Goal: Task Accomplishment & Management: Manage account settings

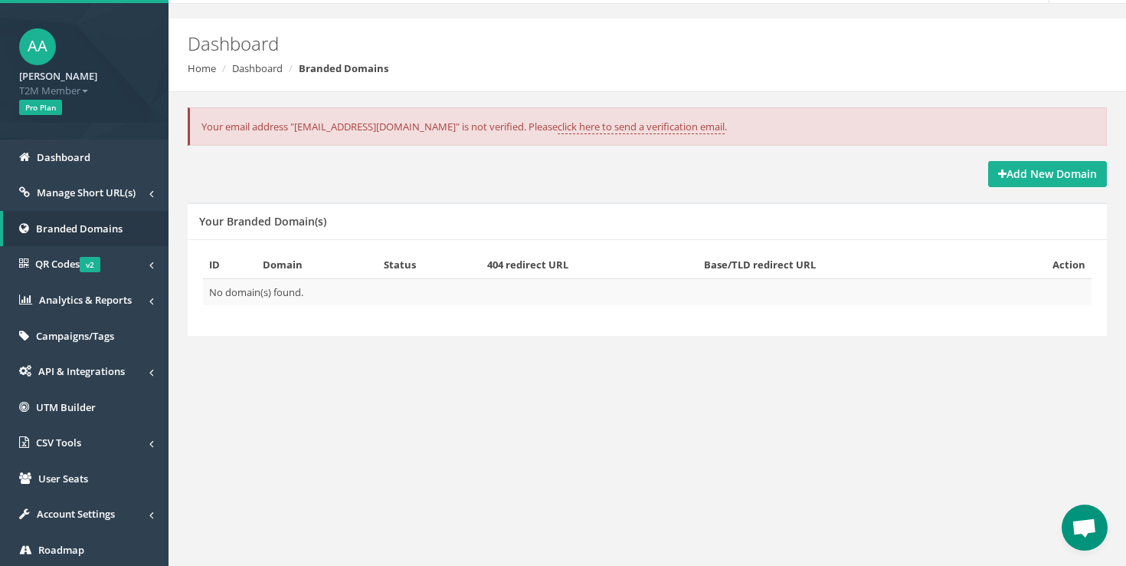
scroll to position [44, 0]
click at [102, 328] on span "Campaigns/Tags" at bounding box center [75, 335] width 78 height 14
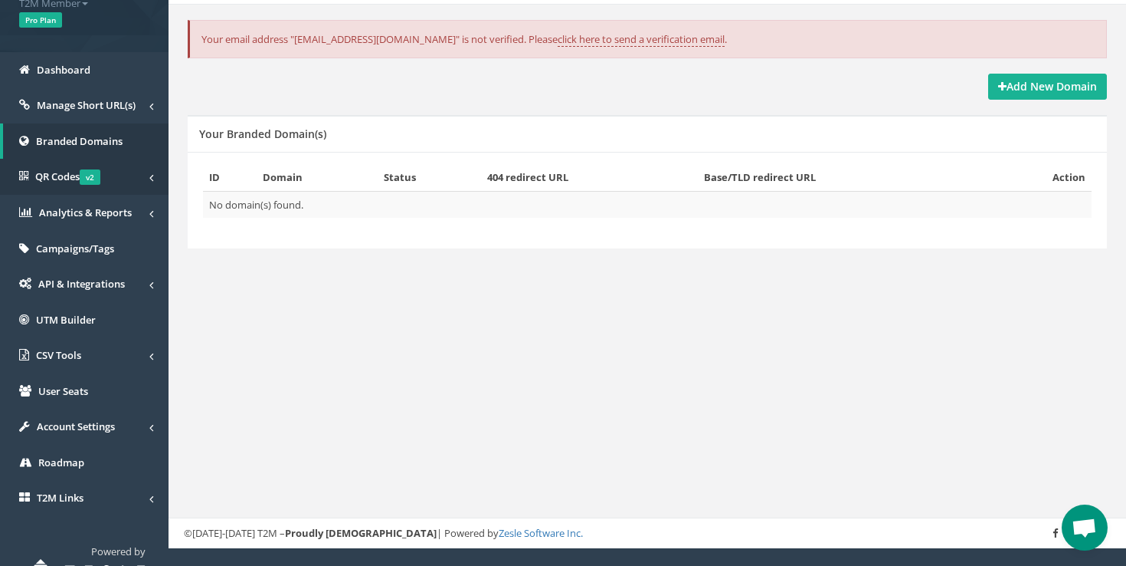
scroll to position [132, 0]
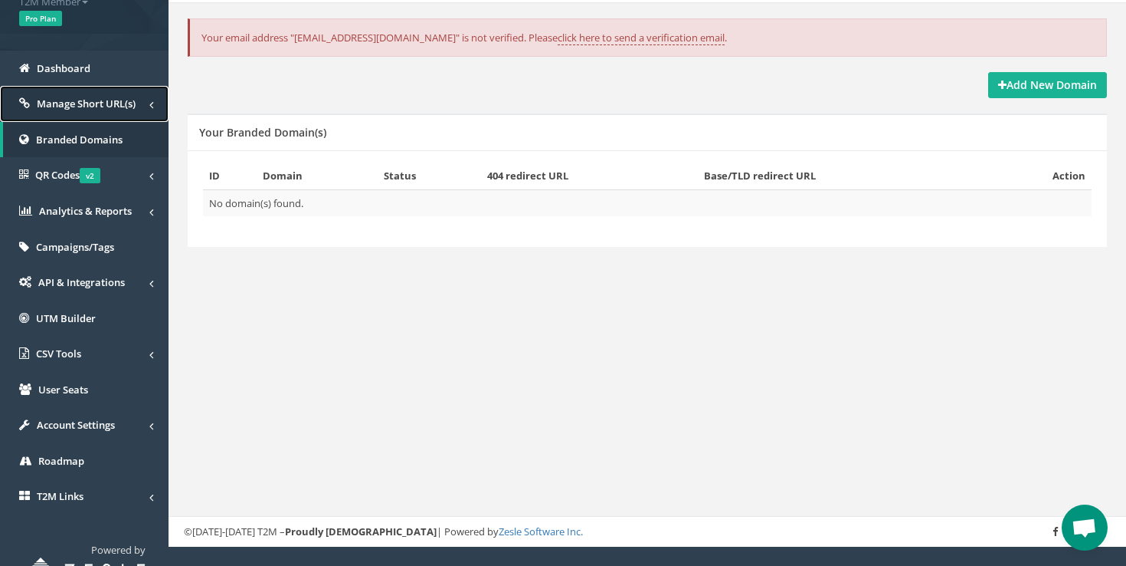
click at [140, 95] on link "Manage Short URL(s)" at bounding box center [84, 104] width 169 height 36
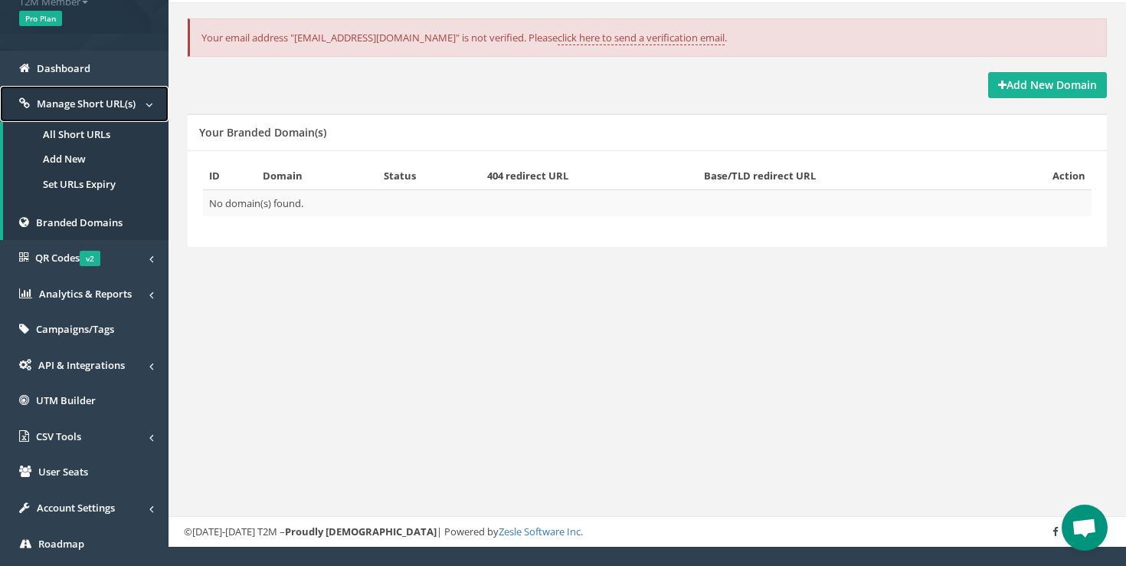
click at [140, 95] on link "Manage Short URL(s)" at bounding box center [84, 104] width 169 height 36
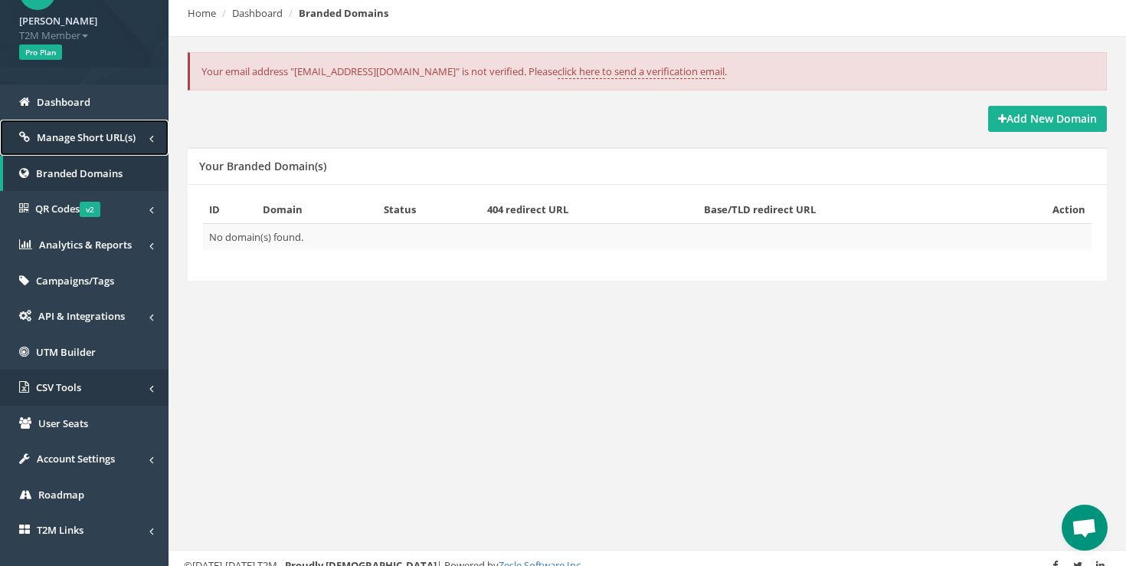
scroll to position [46, 0]
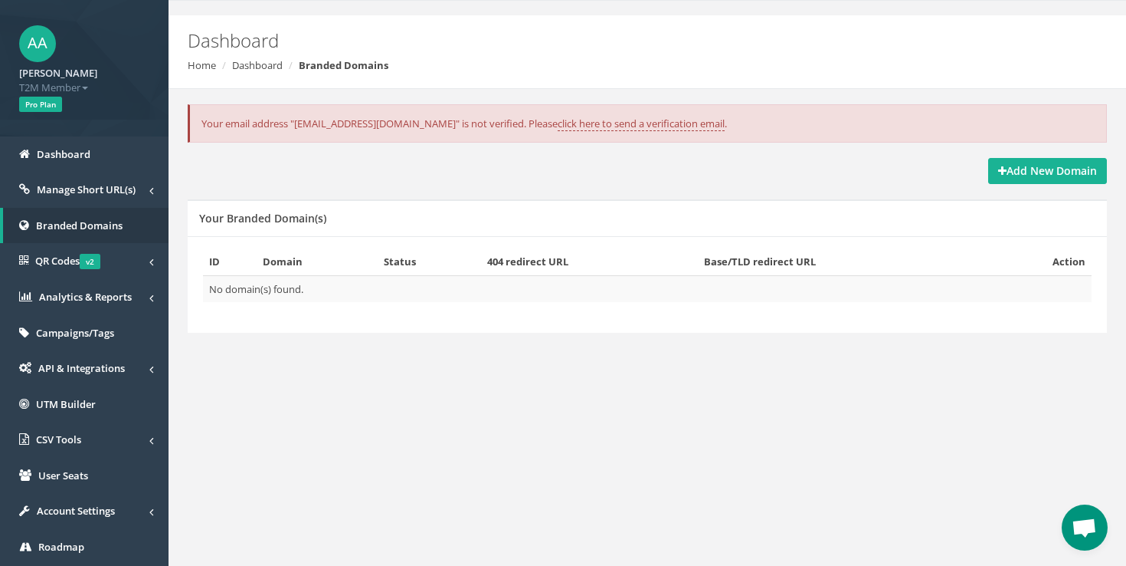
click at [1006, 157] on div "Your email address "thepressedandposted@gmail.com" is not verified. Please clic…" at bounding box center [647, 131] width 943 height 54
click at [1006, 171] on strong "Add New Domain" at bounding box center [1047, 170] width 99 height 15
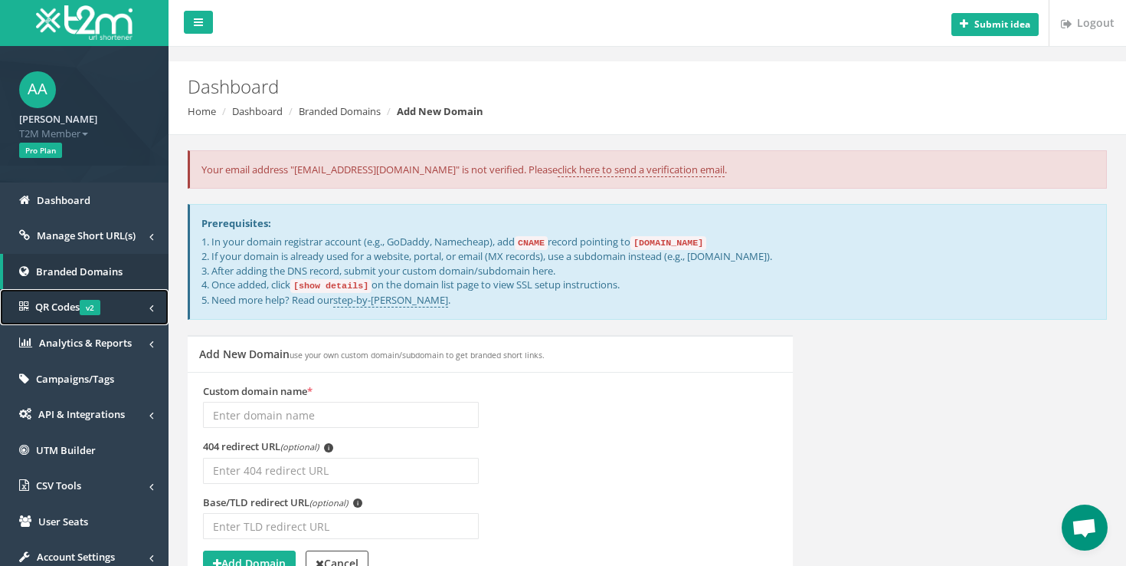
click at [135, 307] on link "QR Codes v2" at bounding box center [84, 307] width 169 height 36
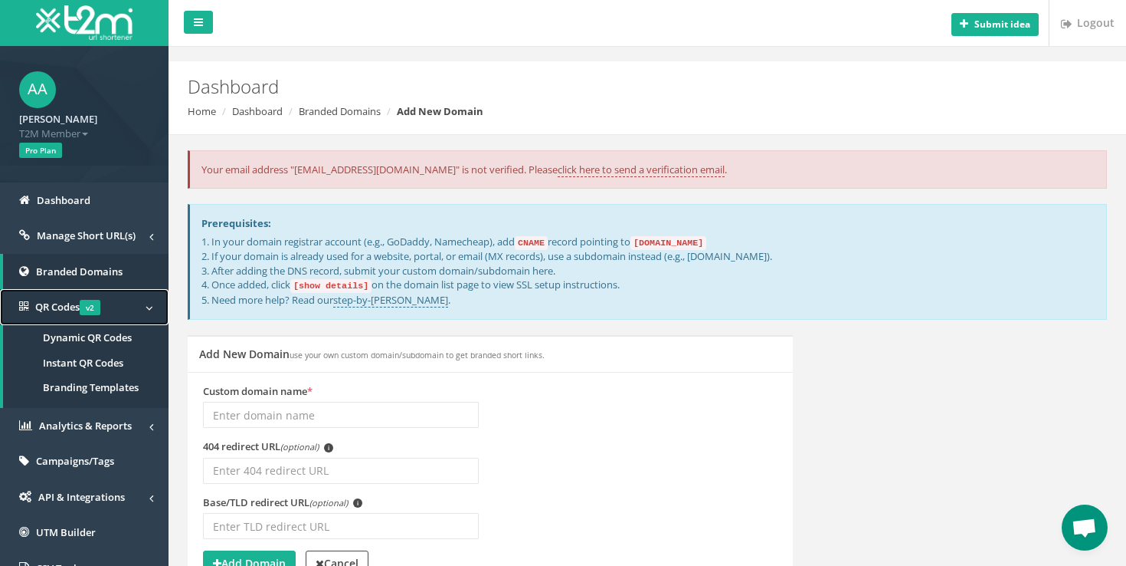
click at [135, 307] on link "QR Codes v2" at bounding box center [84, 307] width 169 height 36
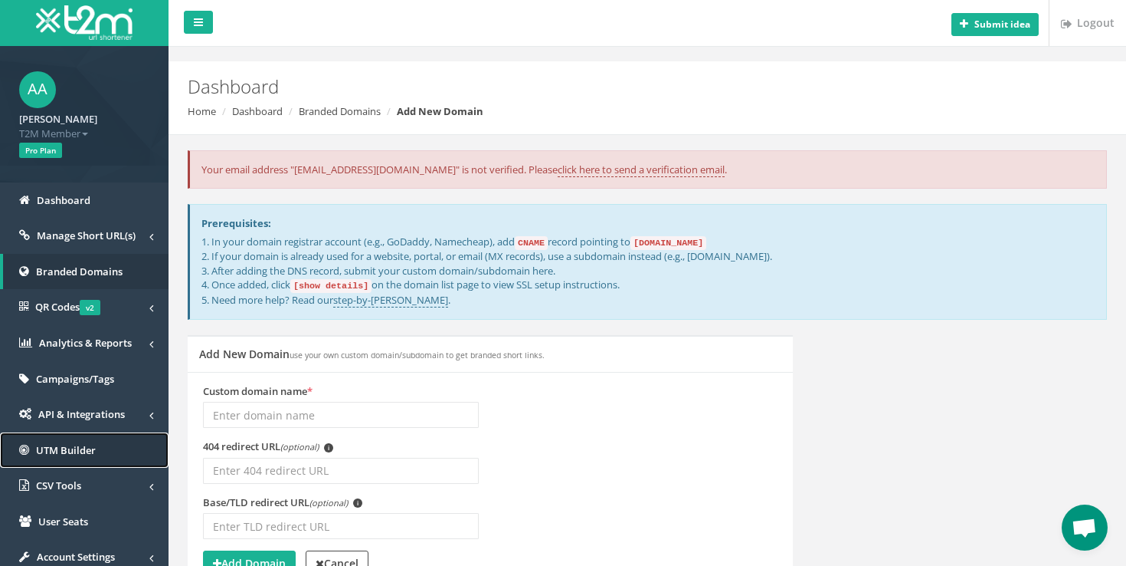
click at [93, 444] on span "UTM Builder" at bounding box center [66, 450] width 60 height 14
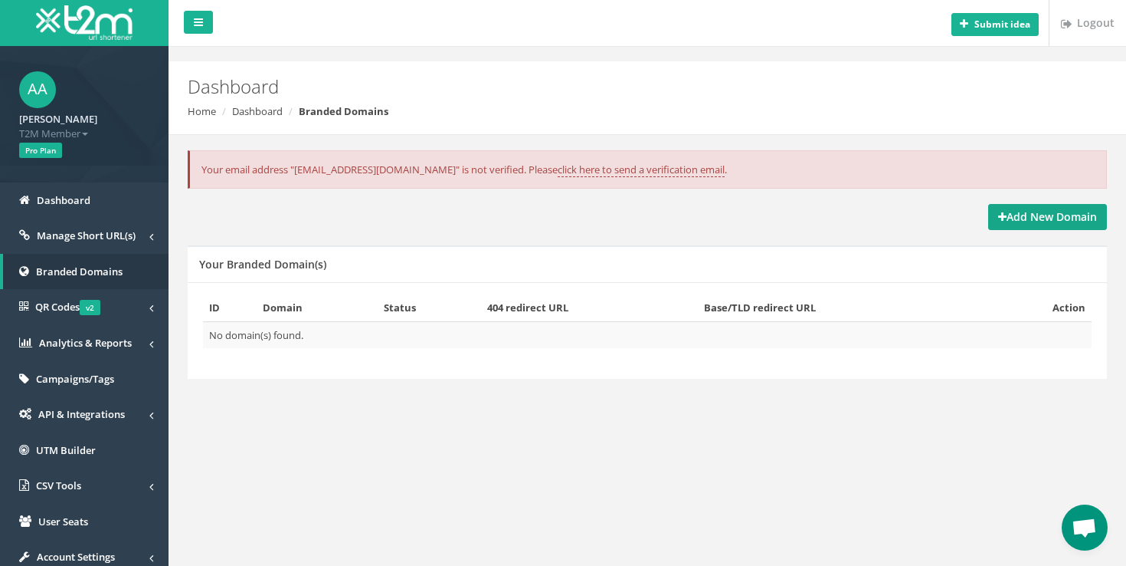
click at [1010, 215] on strong "Add New Domain" at bounding box center [1047, 216] width 99 height 15
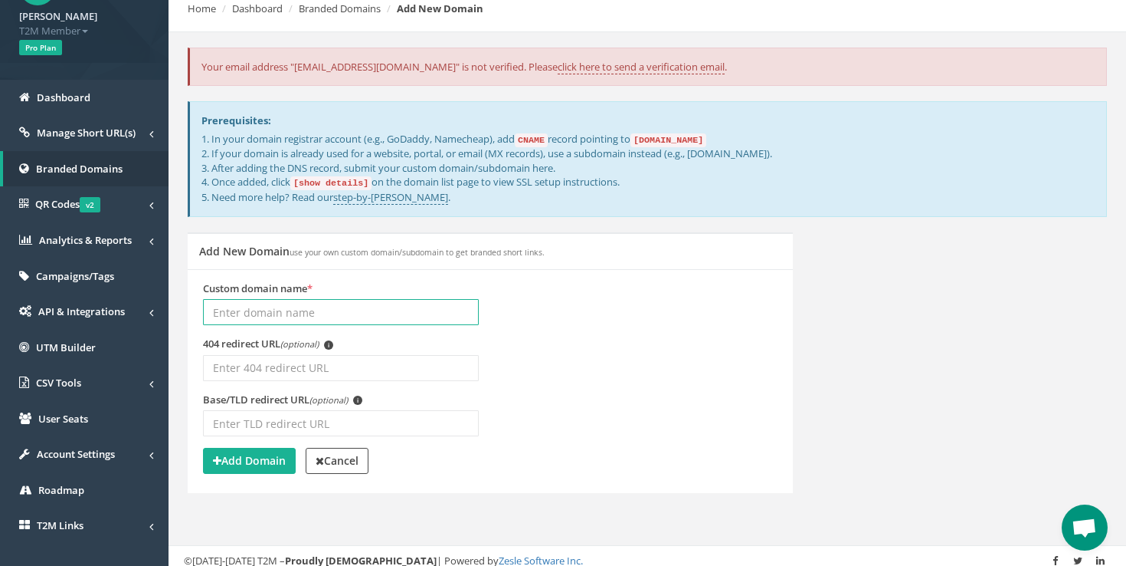
scroll to position [106, 0]
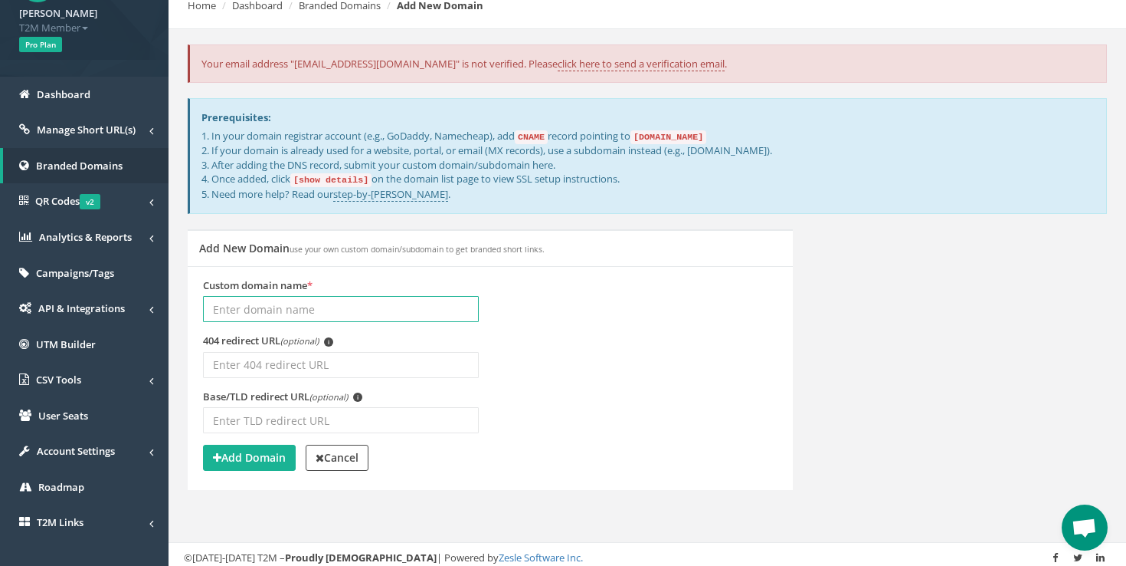
paste input "pressed.link"
type input "p"
drag, startPoint x: 739, startPoint y: 135, endPoint x: 648, endPoint y: 136, distance: 91.2
click at [648, 136] on p "1. In your domain registrar account (e.g., GoDaddy, Namecheap), add CNAME recor…" at bounding box center [648, 165] width 893 height 73
copy code "domains.t2m.app"
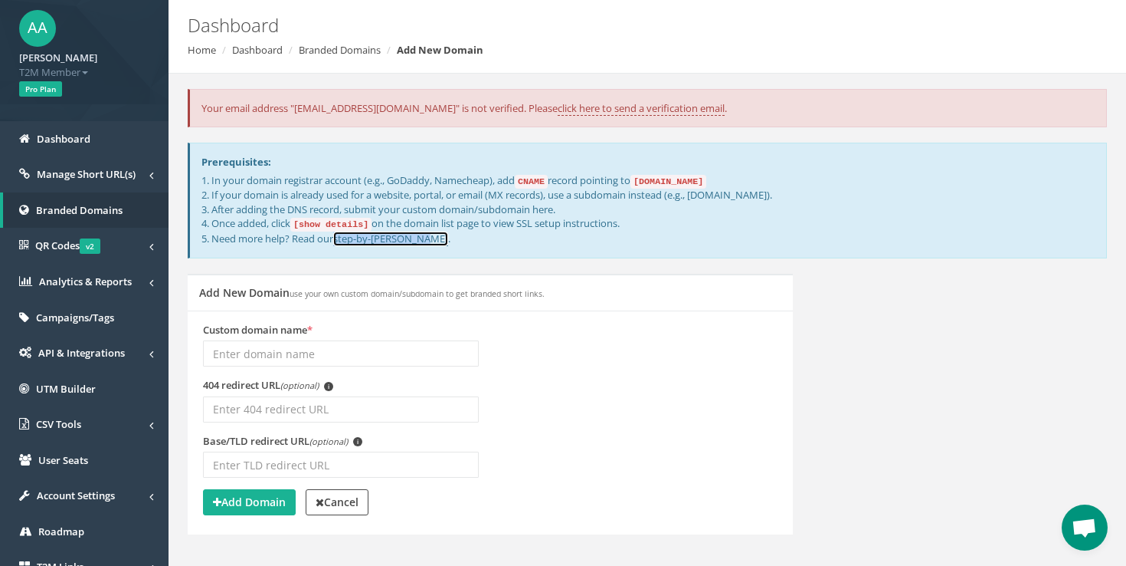
scroll to position [0, 0]
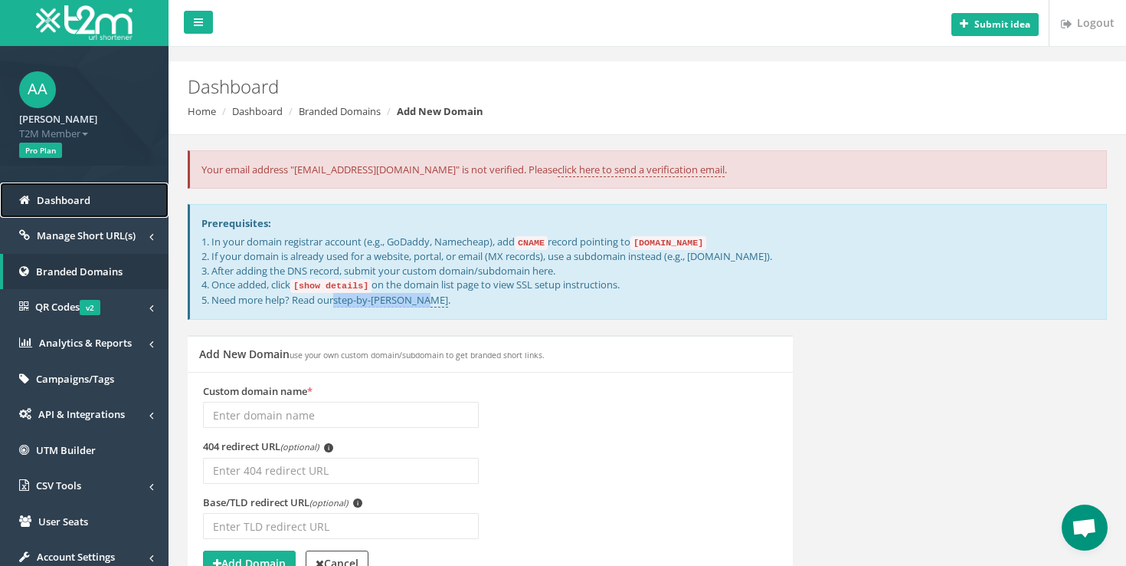
click at [76, 208] on link "Dashboard" at bounding box center [84, 200] width 169 height 36
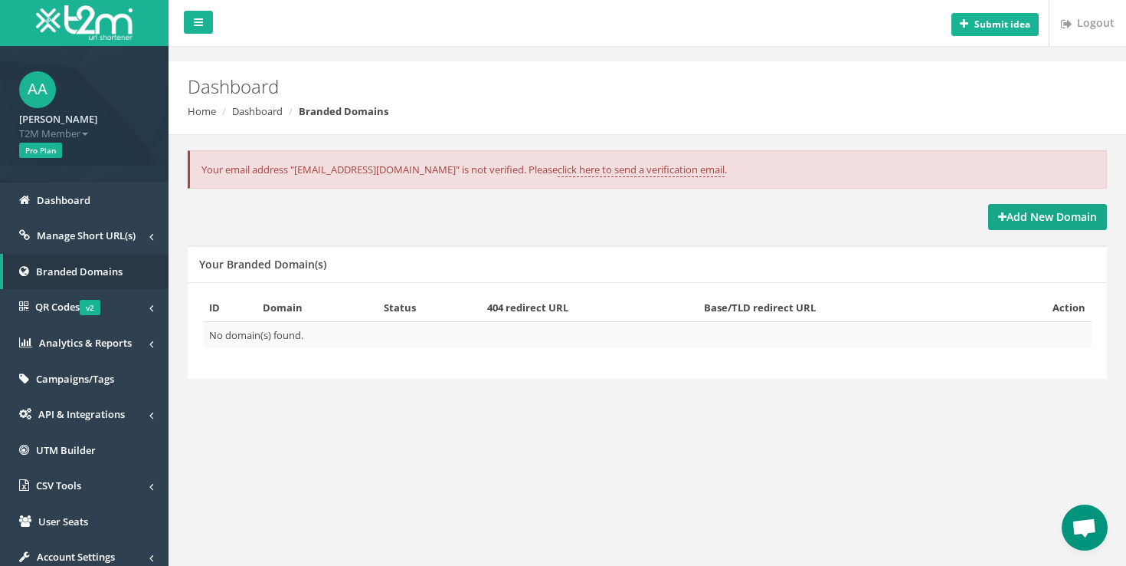
click at [992, 204] on link "Add New Domain" at bounding box center [1047, 217] width 119 height 26
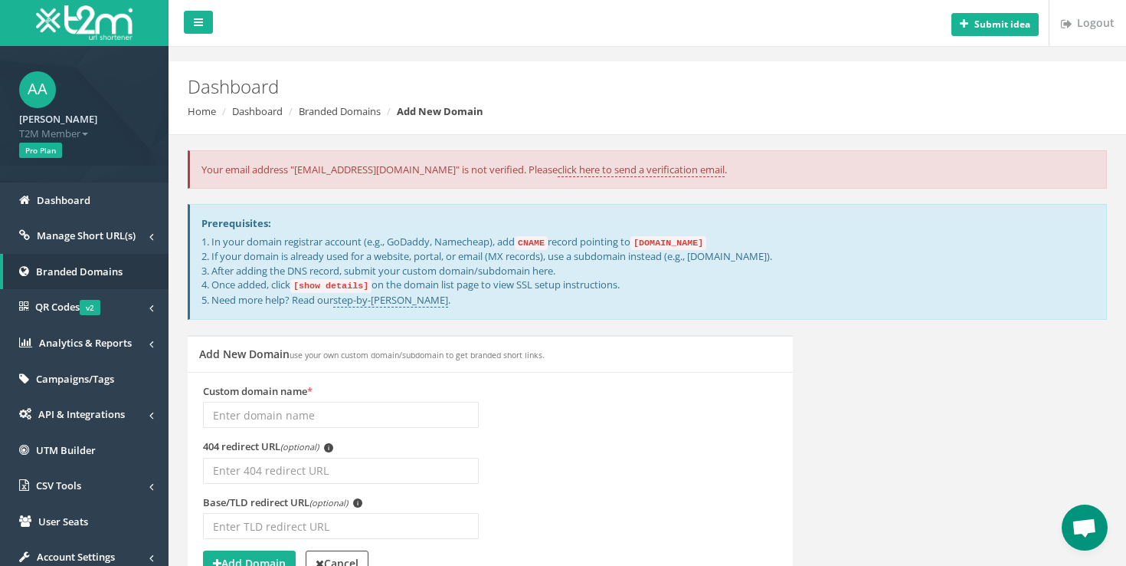
click at [303, 421] on input "Custom domain name *" at bounding box center [341, 415] width 276 height 26
type input "[DOMAIN_NAME]"
click at [302, 474] on input "404 redirect URL (optional) i" at bounding box center [341, 470] width 276 height 26
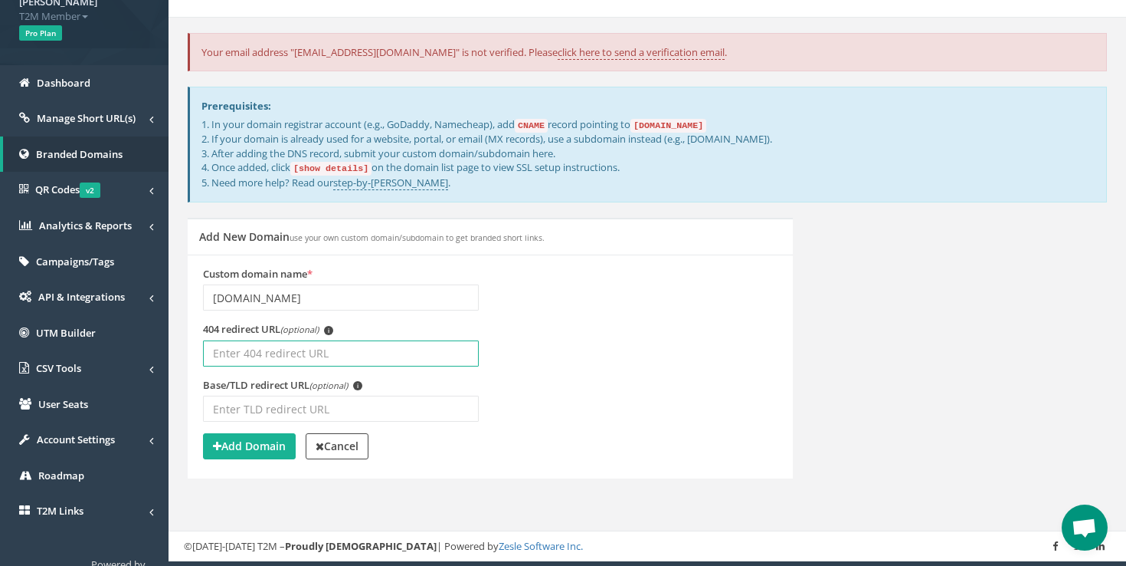
scroll to position [140, 0]
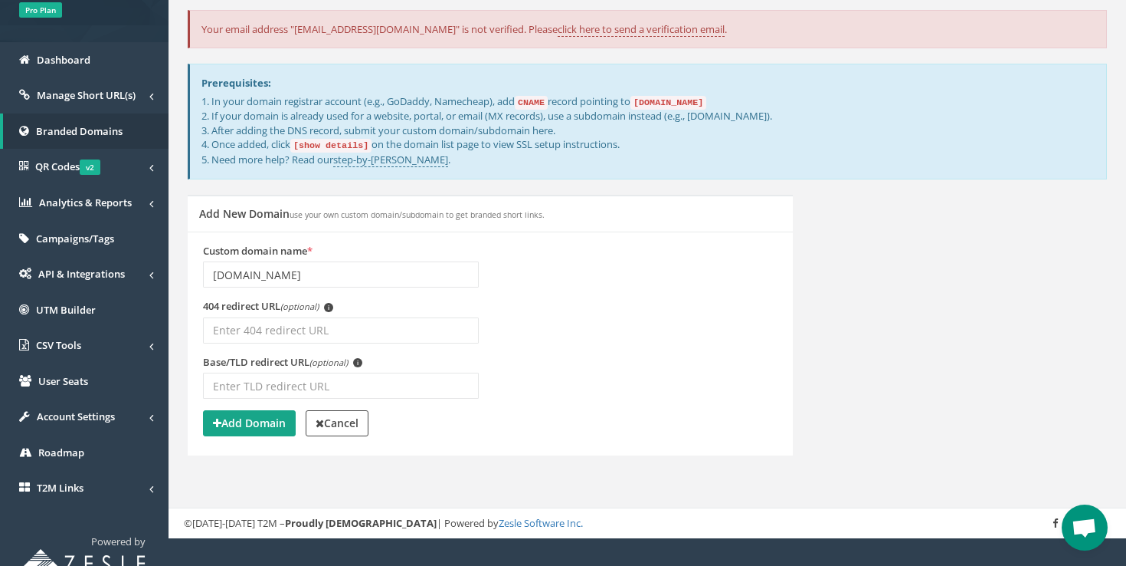
click at [265, 424] on strong "Add Domain" at bounding box center [249, 422] width 73 height 15
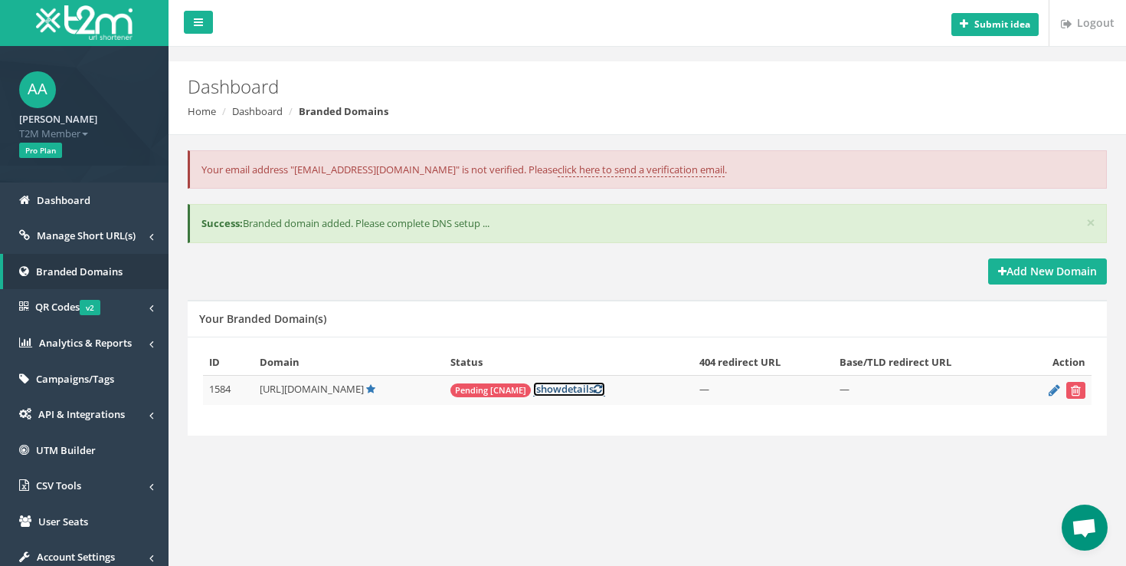
click at [562, 388] on span "show" at bounding box center [548, 389] width 25 height 14
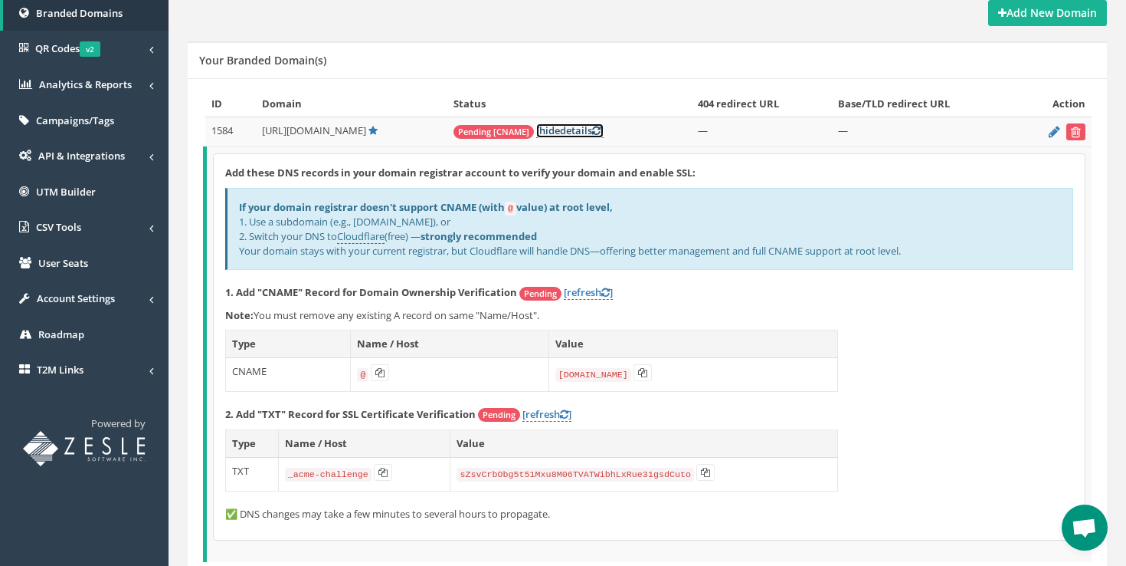
scroll to position [270, 0]
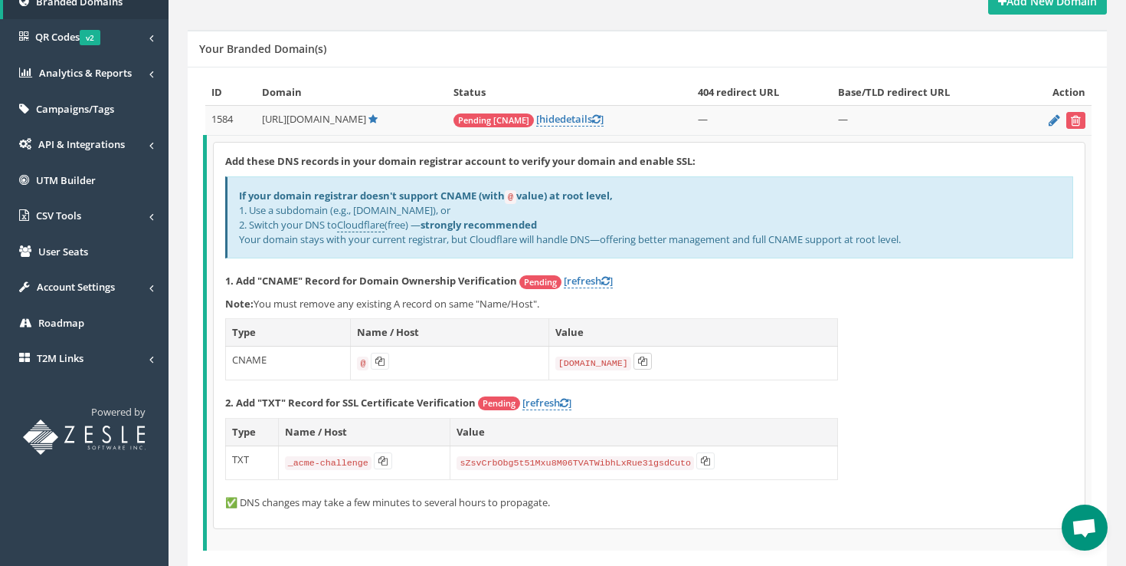
click at [641, 363] on icon at bounding box center [642, 360] width 9 height 9
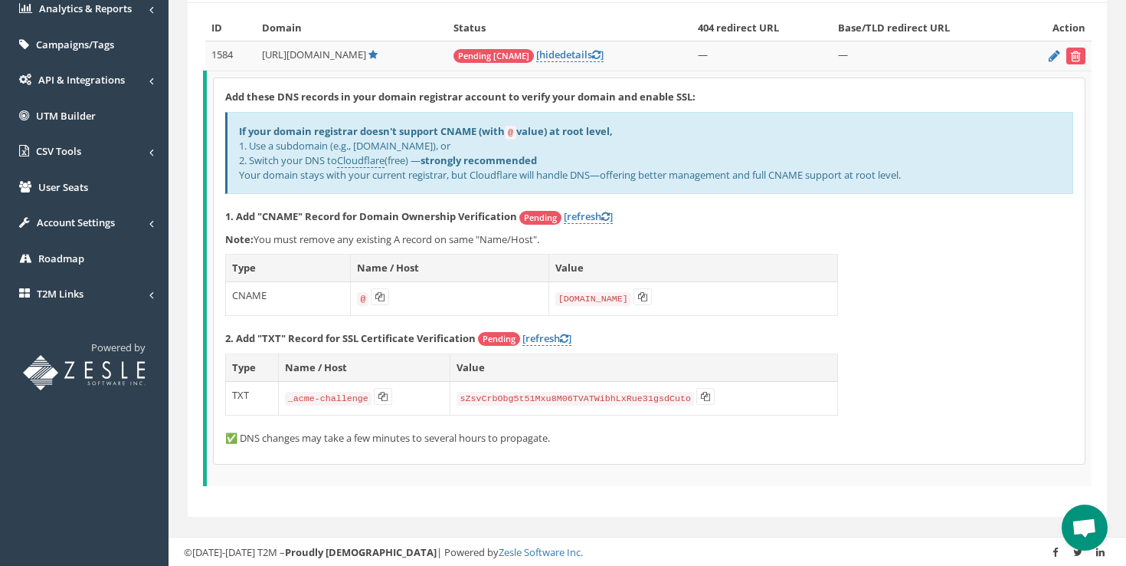
scroll to position [334, 0]
click at [385, 403] on button at bounding box center [383, 396] width 18 height 17
click at [703, 393] on icon at bounding box center [705, 396] width 9 height 9
click at [583, 213] on link "[refresh ]" at bounding box center [588, 216] width 49 height 15
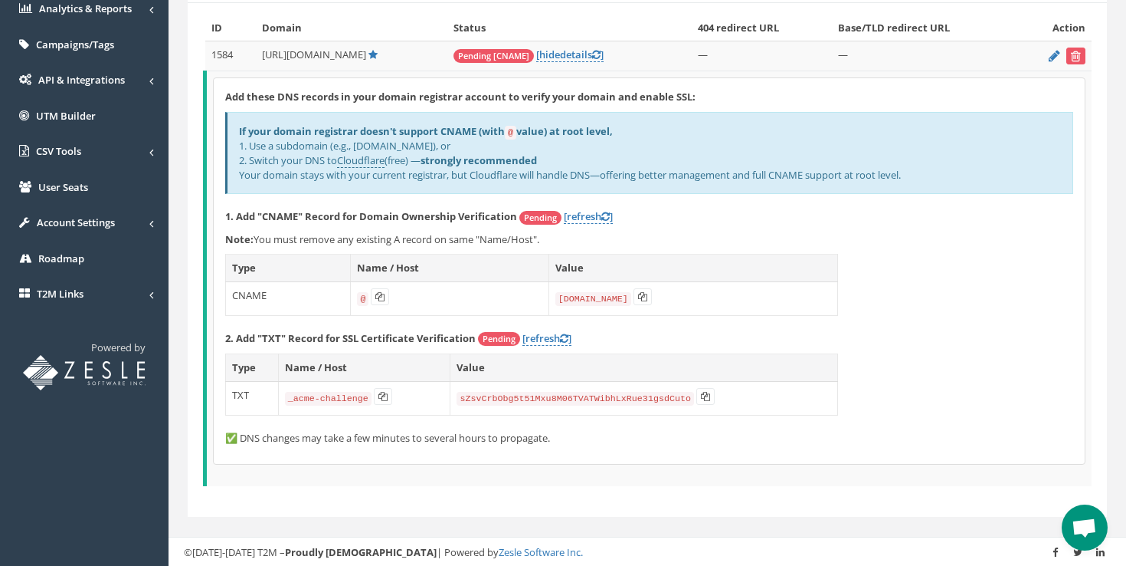
click at [284, 296] on td "CNAME" at bounding box center [288, 298] width 125 height 34
click at [634, 293] on button at bounding box center [643, 296] width 18 height 17
click at [379, 297] on icon at bounding box center [379, 296] width 9 height 9
click at [641, 292] on icon at bounding box center [642, 296] width 9 height 9
click at [324, 144] on div "If your domain registrar doesn't support CNAME (with @ value) at root level, 1.…" at bounding box center [649, 153] width 848 height 82
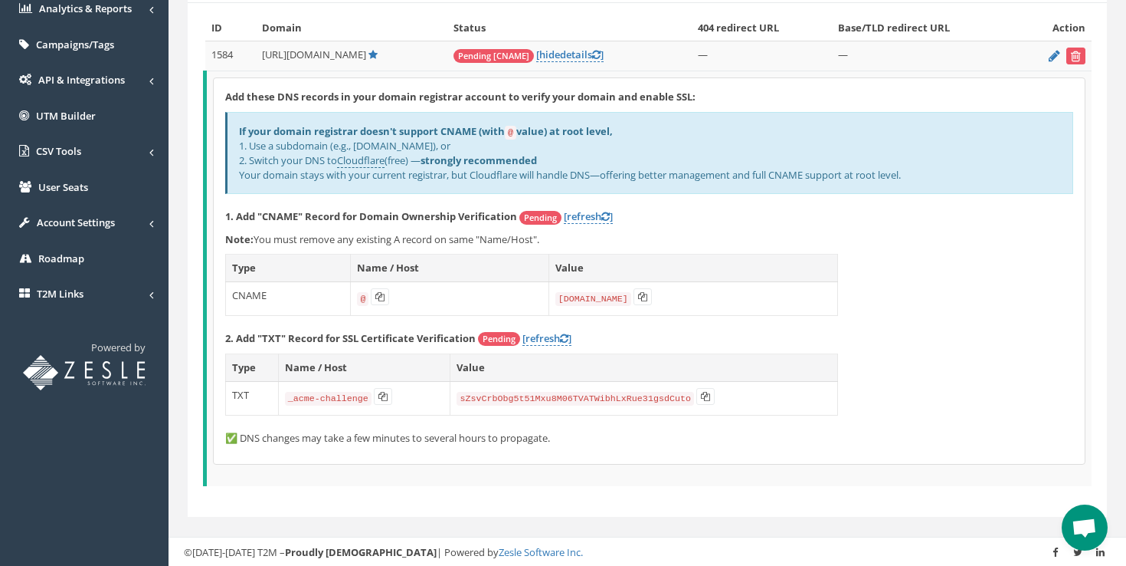
drag, startPoint x: 243, startPoint y: 133, endPoint x: 930, endPoint y: 173, distance: 688.6
click at [930, 173] on div "If your domain registrar doesn't support CNAME (with @ value) at root level, 1.…" at bounding box center [649, 153] width 848 height 82
copy div "f your domain registrar doesn't support CNAME (with @ value) at root level, 1. …"
click at [387, 396] on icon at bounding box center [383, 396] width 9 height 9
copy div "f your domain registrar doesn't support CNAME (with @ value) at root level, 1. …"
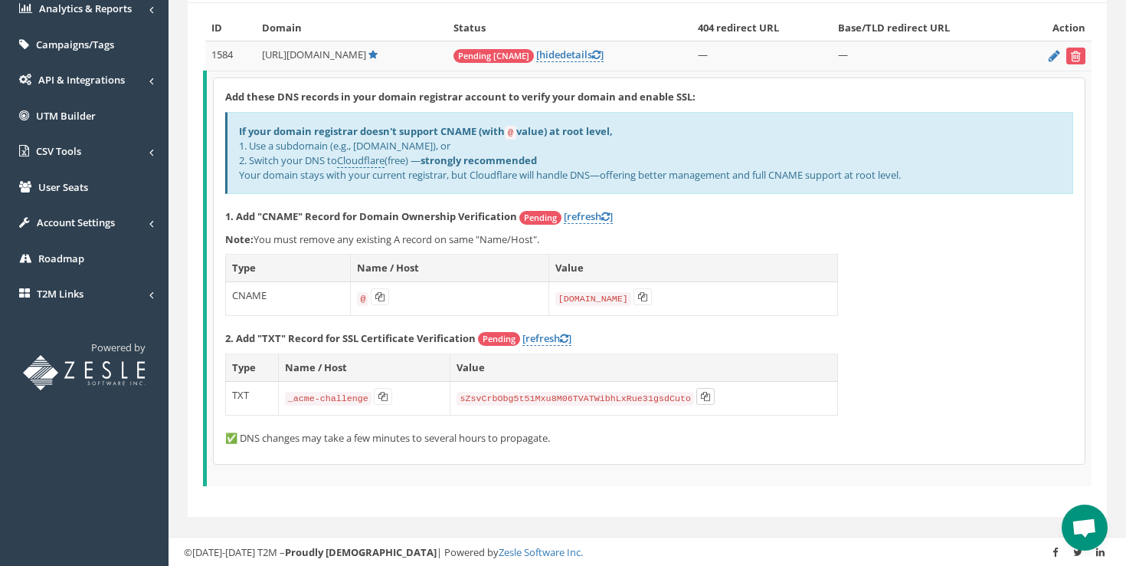
click at [705, 395] on icon at bounding box center [705, 396] width 9 height 9
copy div "f your domain registrar doesn't support CNAME (with @ value) at root level, 1. …"
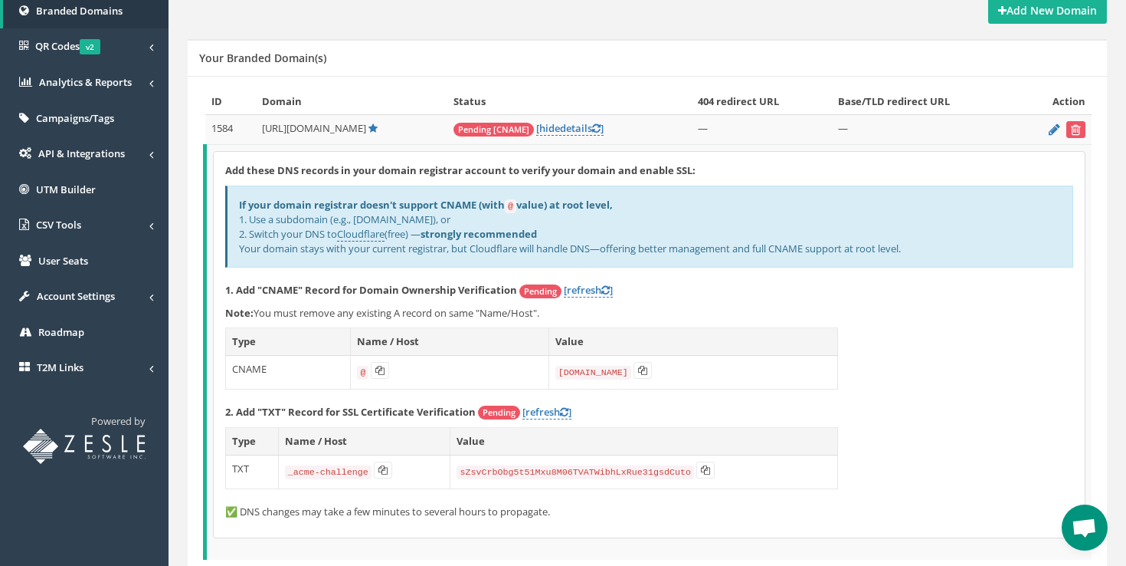
scroll to position [223, 0]
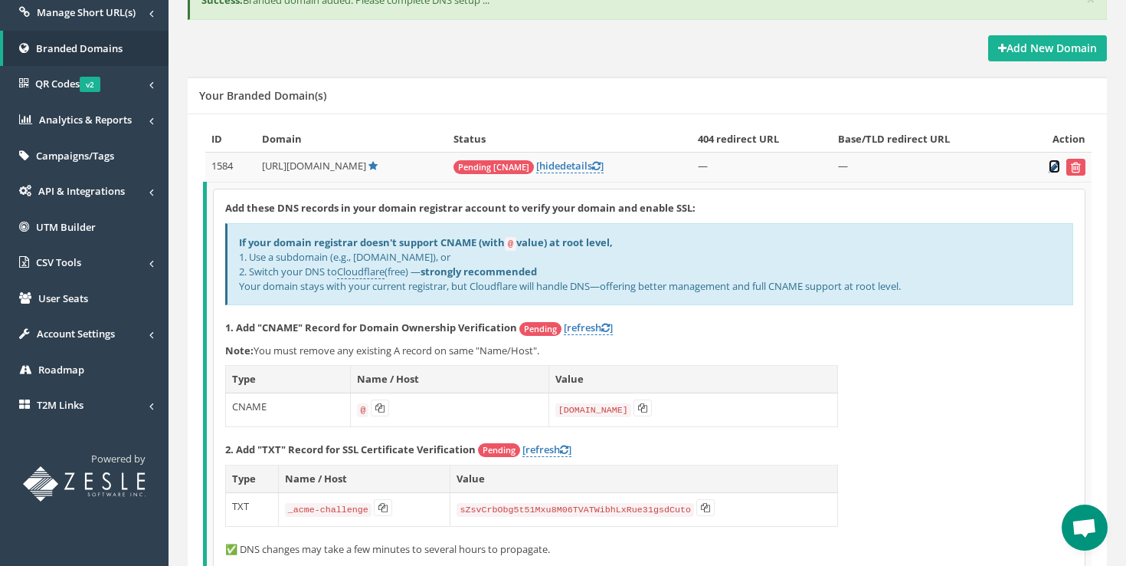
click at [1051, 169] on icon at bounding box center [1054, 167] width 11 height 10
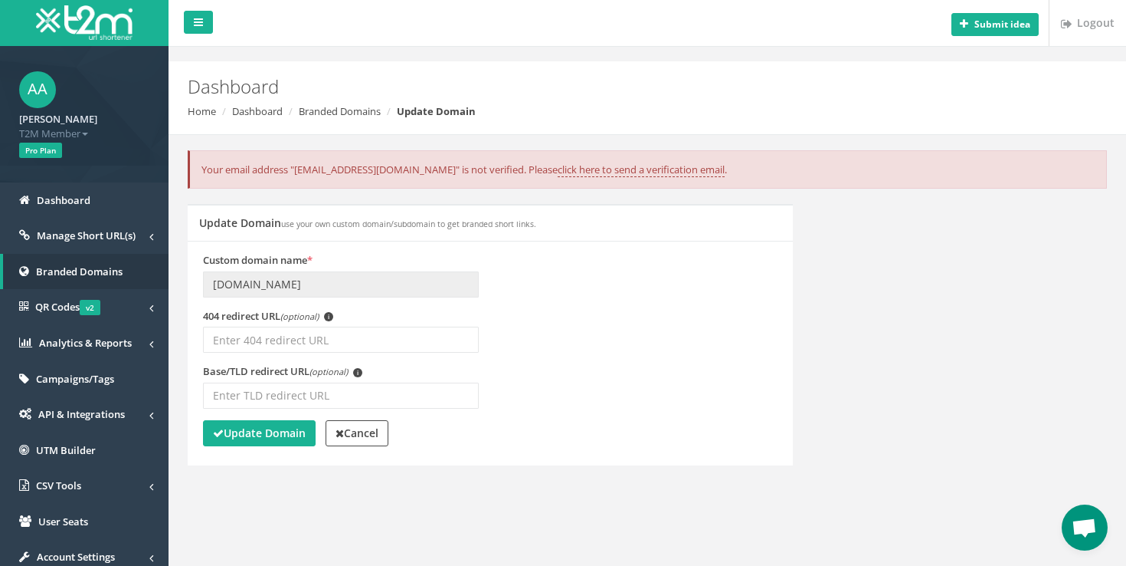
click at [369, 450] on div "Custom domain name * [DOMAIN_NAME] 404 redirect URL (optional) i (optional) i C…" at bounding box center [490, 353] width 605 height 225
click at [369, 430] on strong "Cancel" at bounding box center [357, 432] width 43 height 15
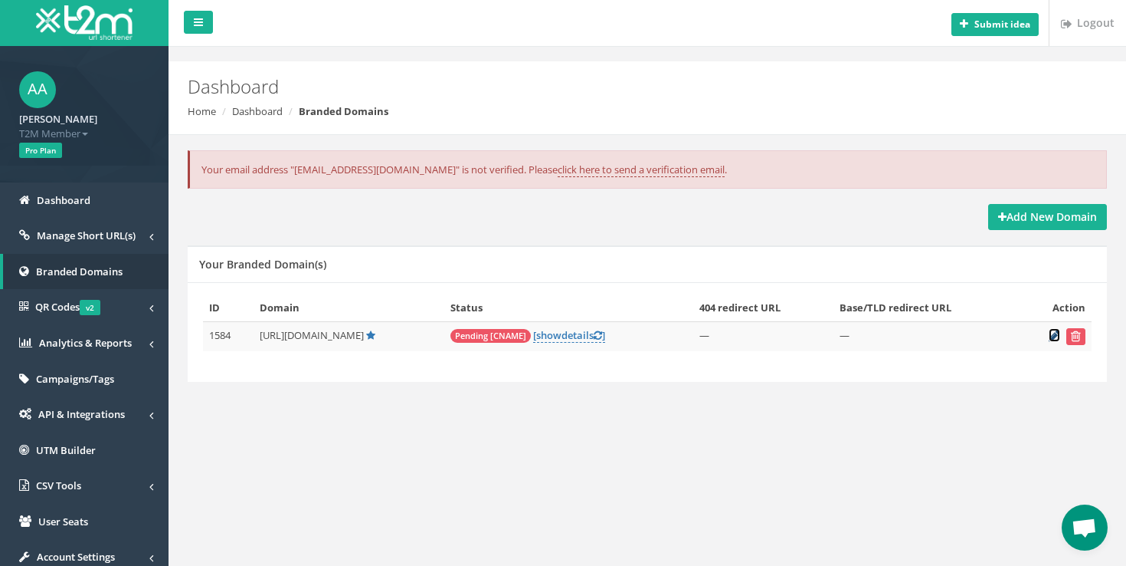
click at [1054, 336] on icon at bounding box center [1054, 335] width 11 height 10
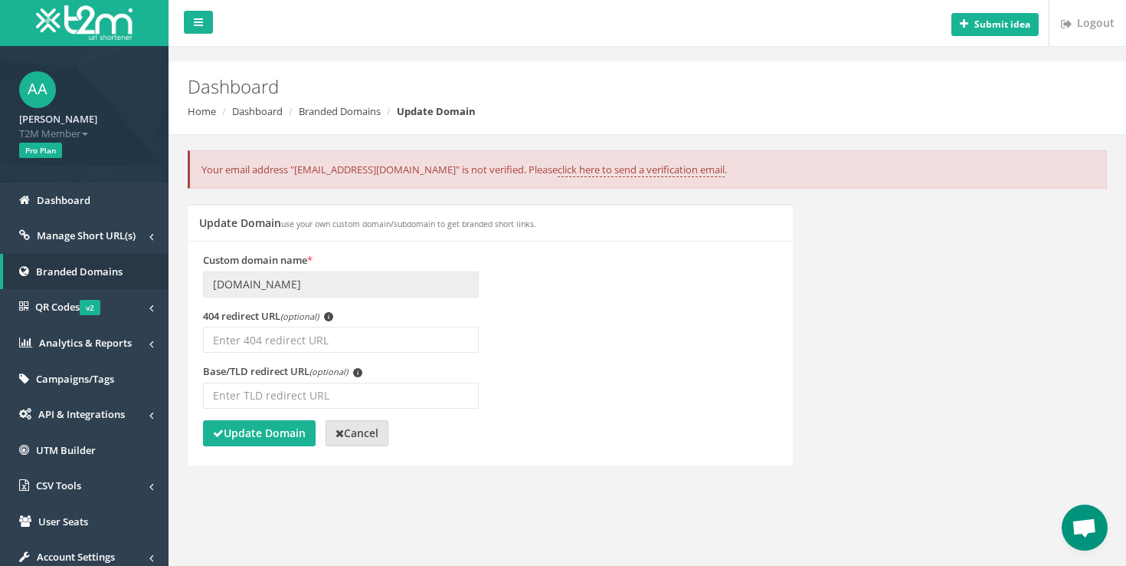
click at [356, 436] on strong "Cancel" at bounding box center [357, 432] width 43 height 15
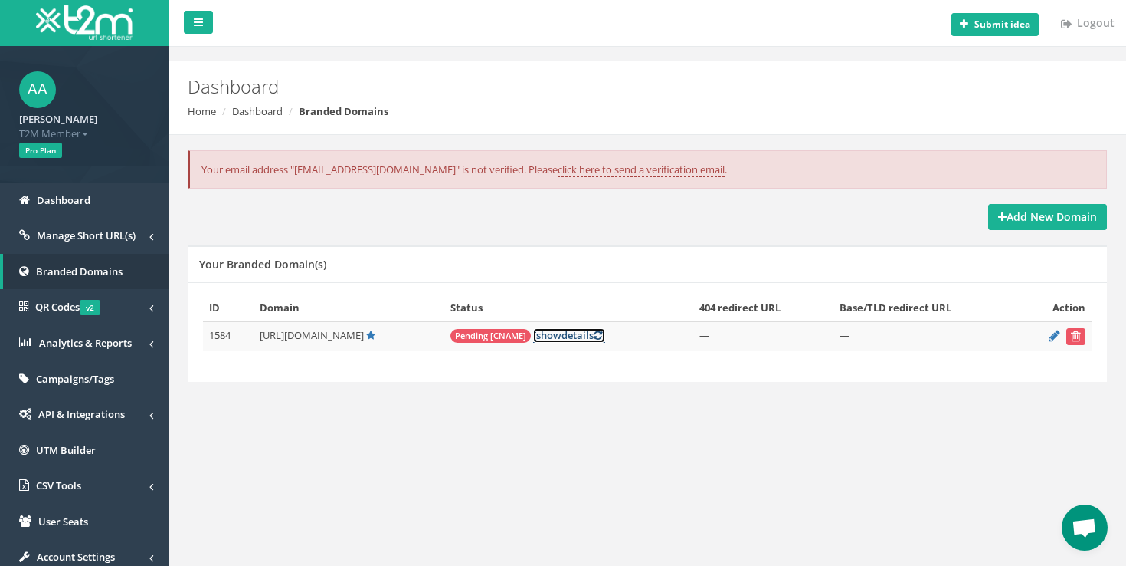
click at [562, 338] on span "show" at bounding box center [548, 335] width 25 height 14
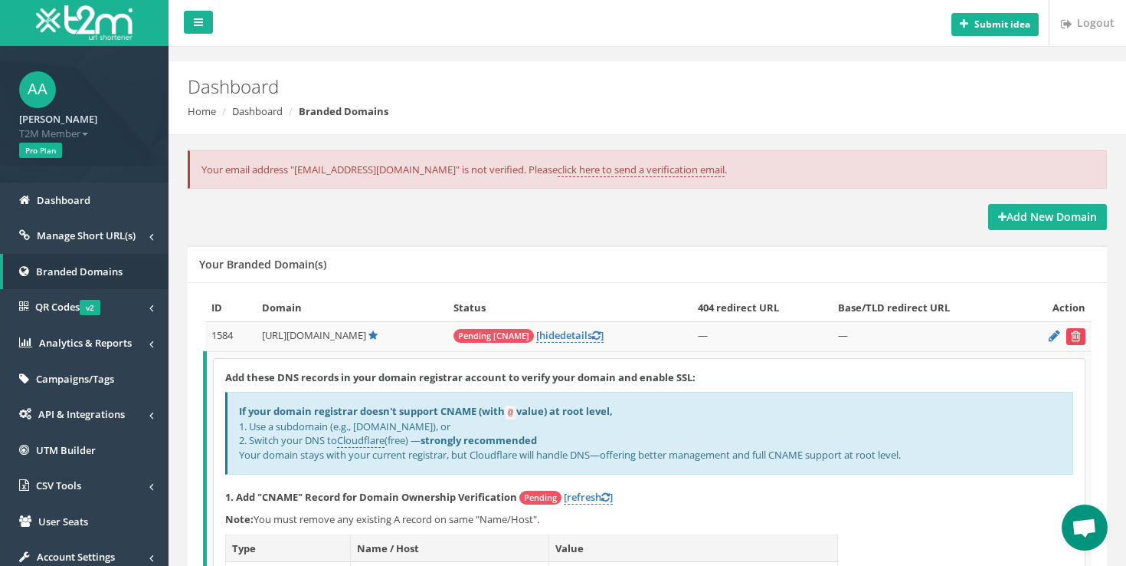
click at [1075, 337] on icon "submit" at bounding box center [1076, 335] width 10 height 9
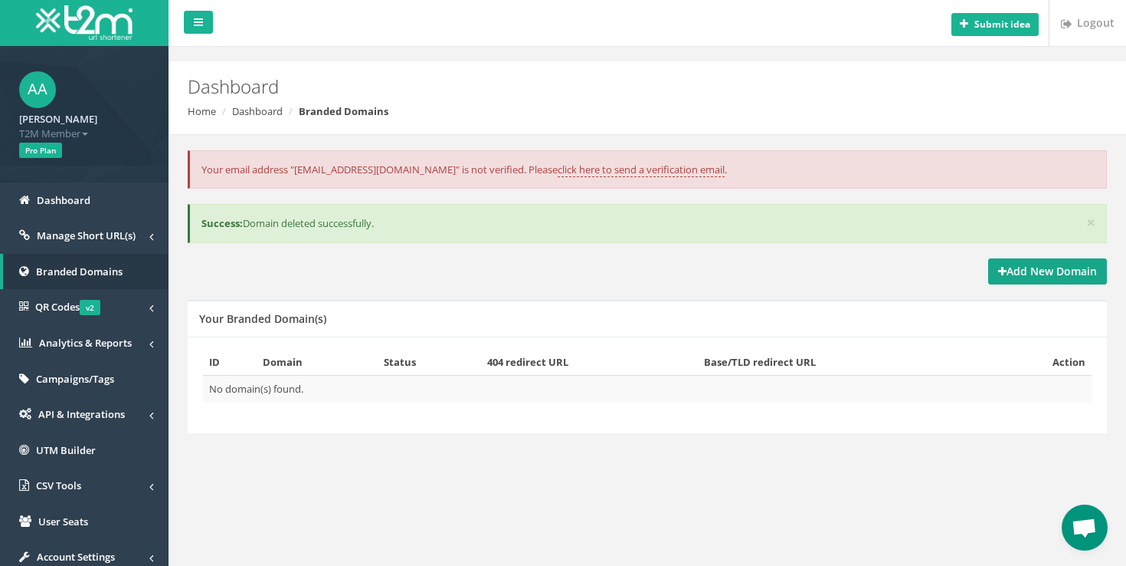
click at [1070, 270] on strong "Add New Domain" at bounding box center [1047, 271] width 99 height 15
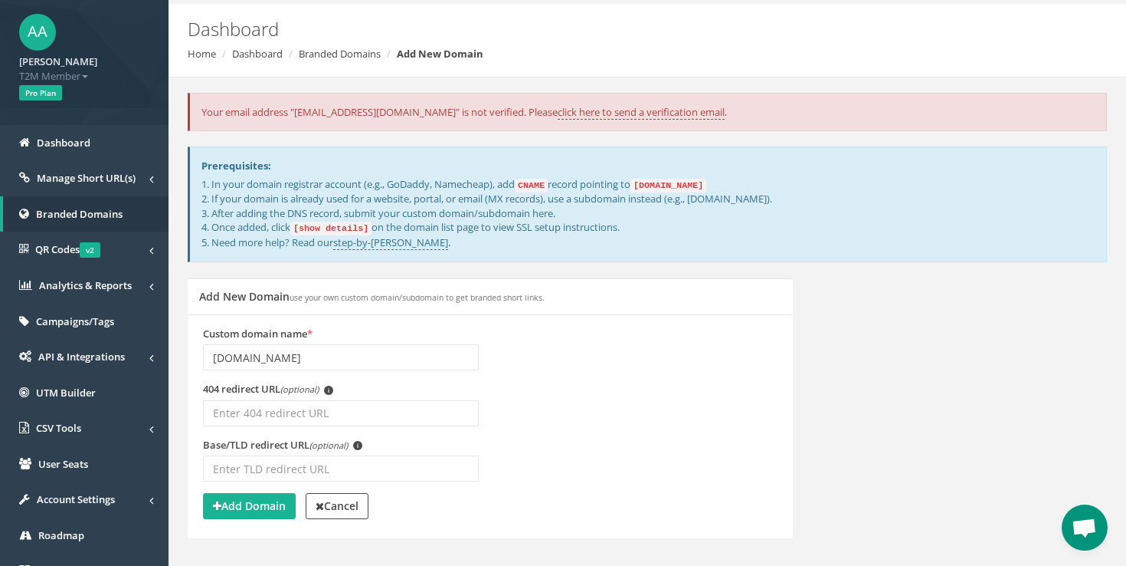
scroll to position [67, 0]
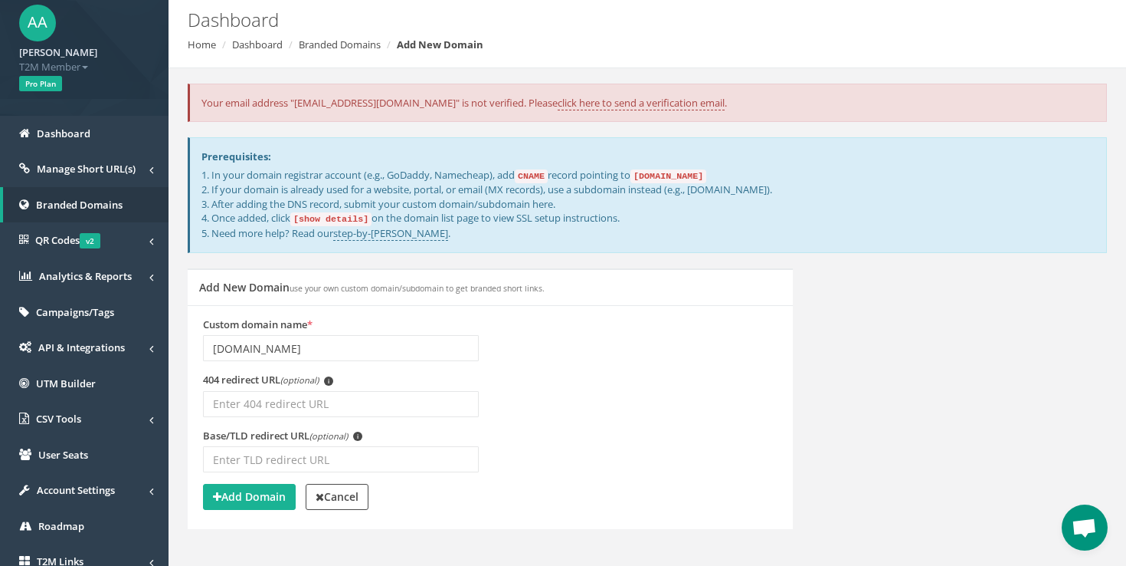
type input "[DOMAIN_NAME]"
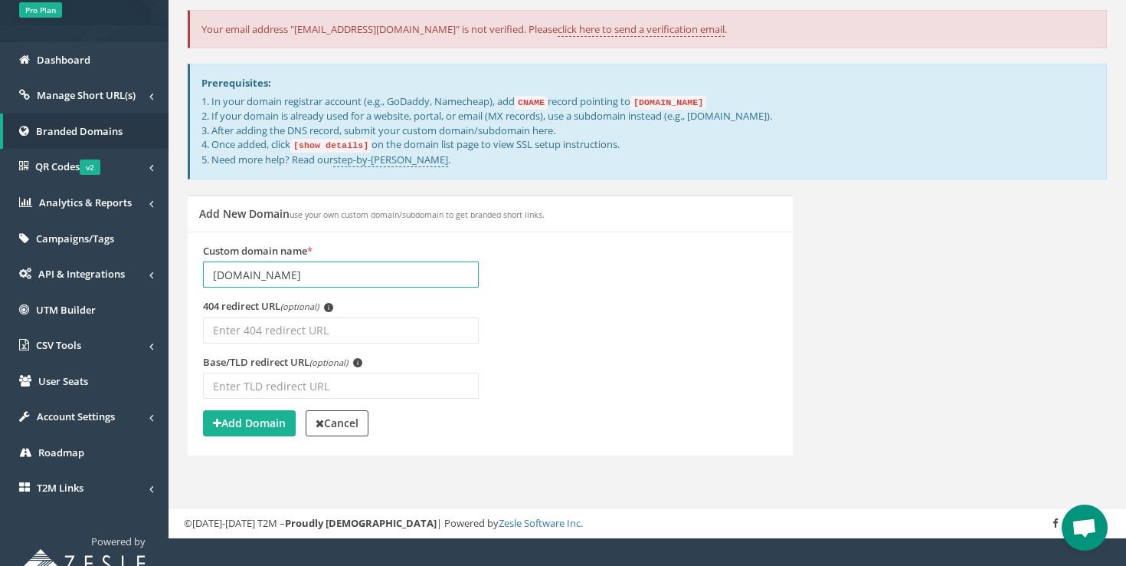
scroll to position [143, 0]
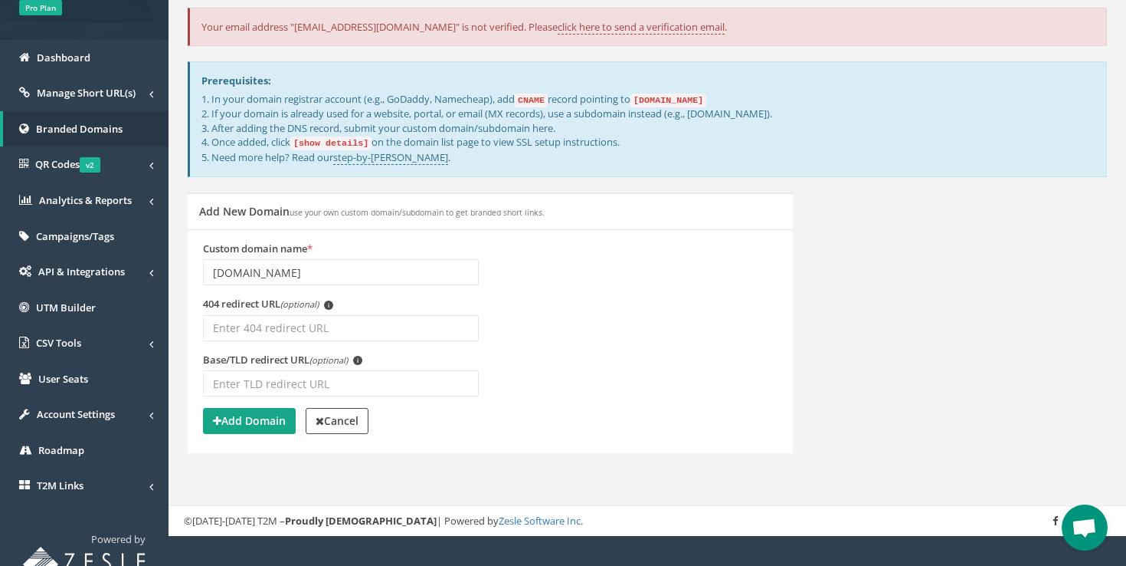
click at [260, 418] on strong "Add Domain" at bounding box center [249, 420] width 73 height 15
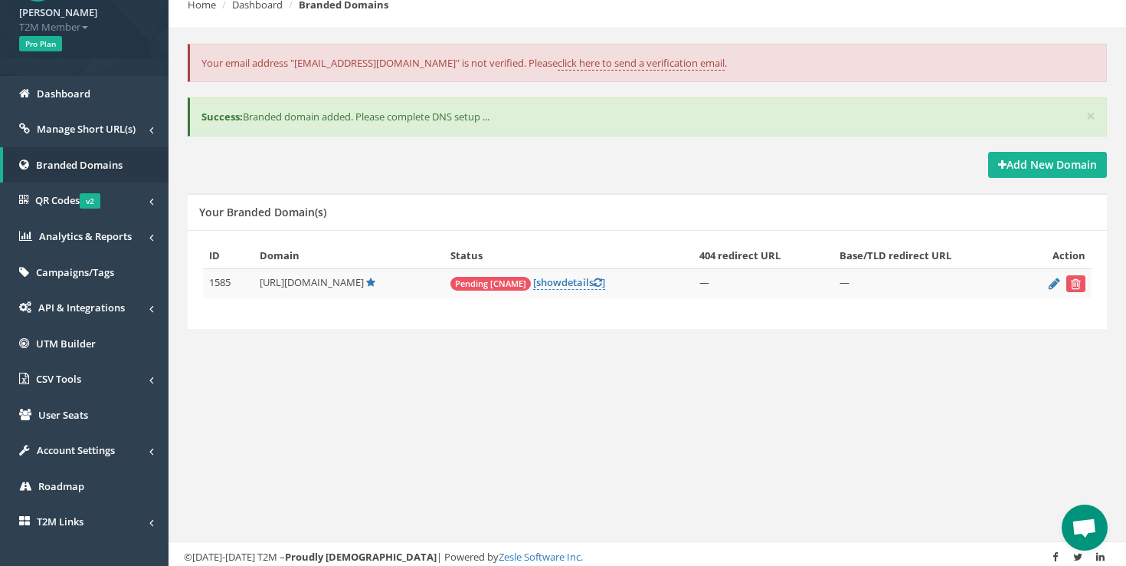
scroll to position [136, 0]
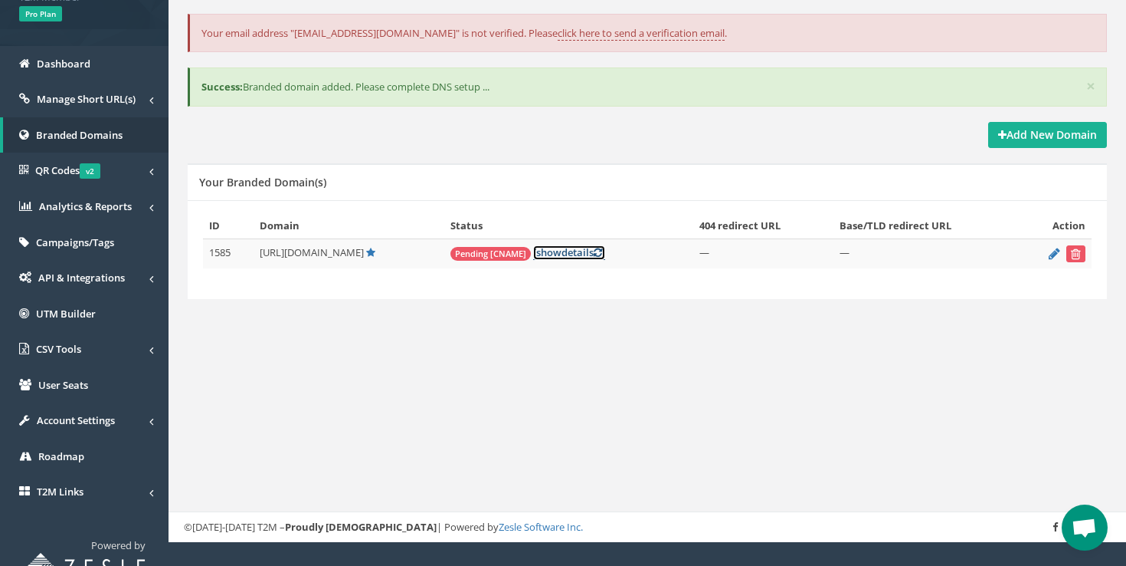
click at [605, 260] on link "[ show details ]" at bounding box center [569, 252] width 72 height 15
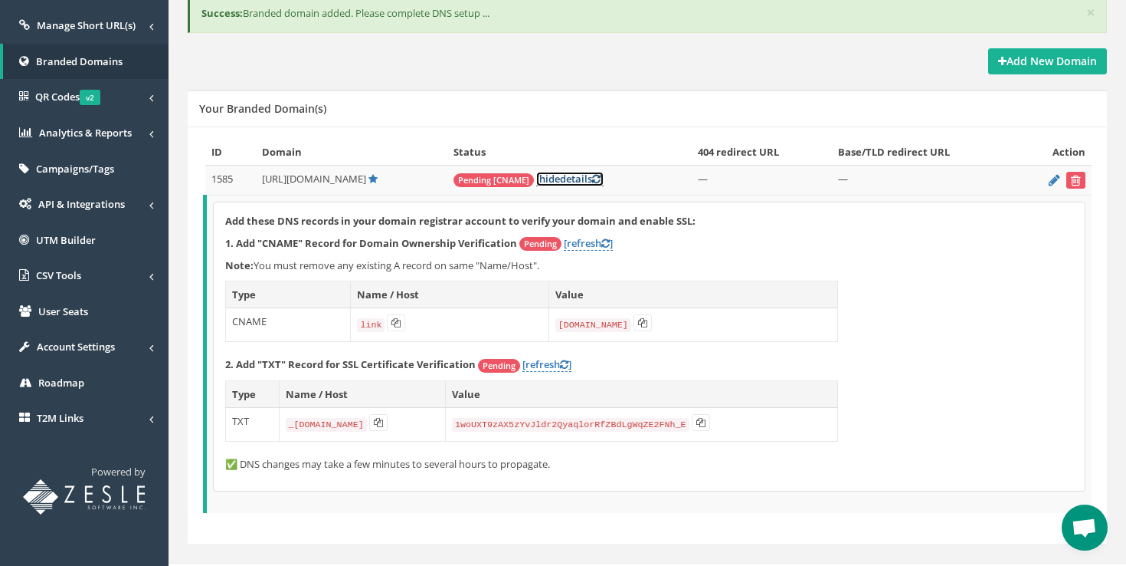
scroll to position [215, 0]
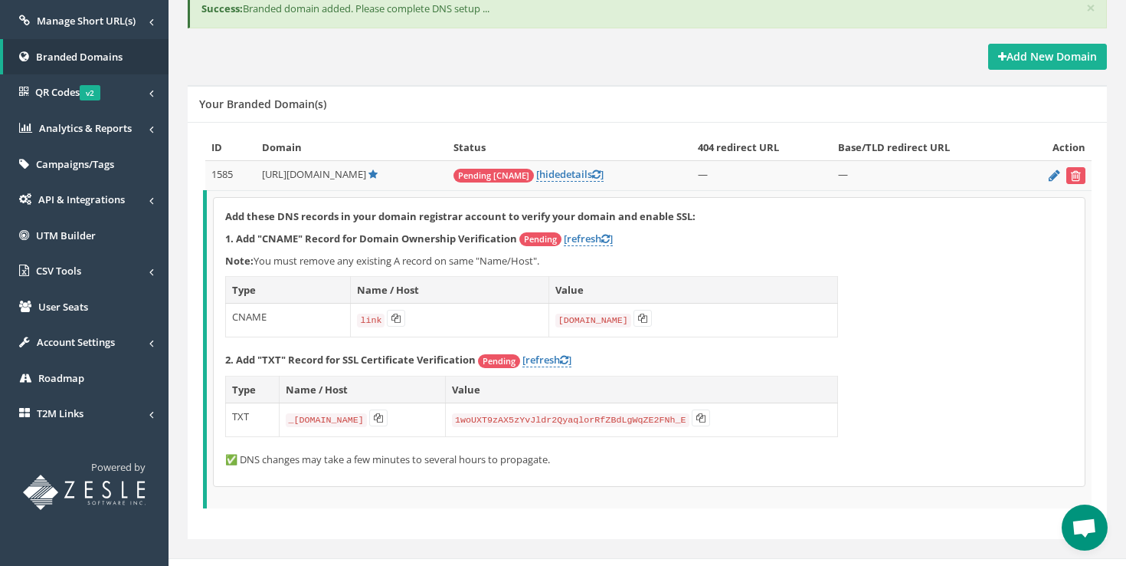
click at [414, 402] on th "Name / Host" at bounding box center [362, 389] width 166 height 28
click at [388, 410] on button at bounding box center [378, 417] width 18 height 17
click at [706, 420] on icon at bounding box center [701, 417] width 9 height 9
click at [525, 169] on span "Pending [CNAME]" at bounding box center [494, 176] width 80 height 14
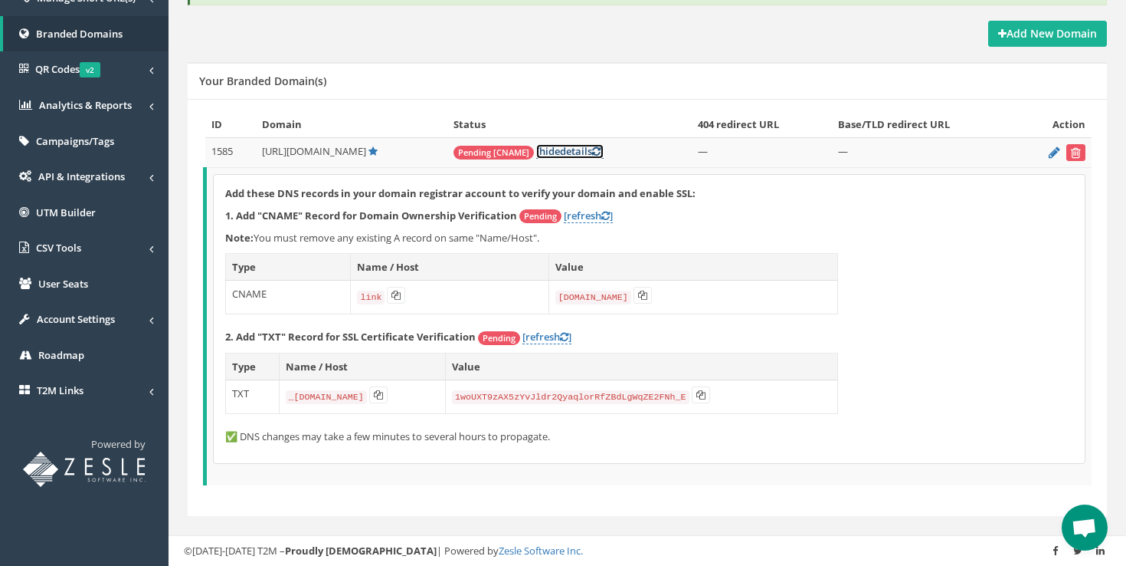
click at [560, 147] on span "hide" at bounding box center [549, 151] width 21 height 14
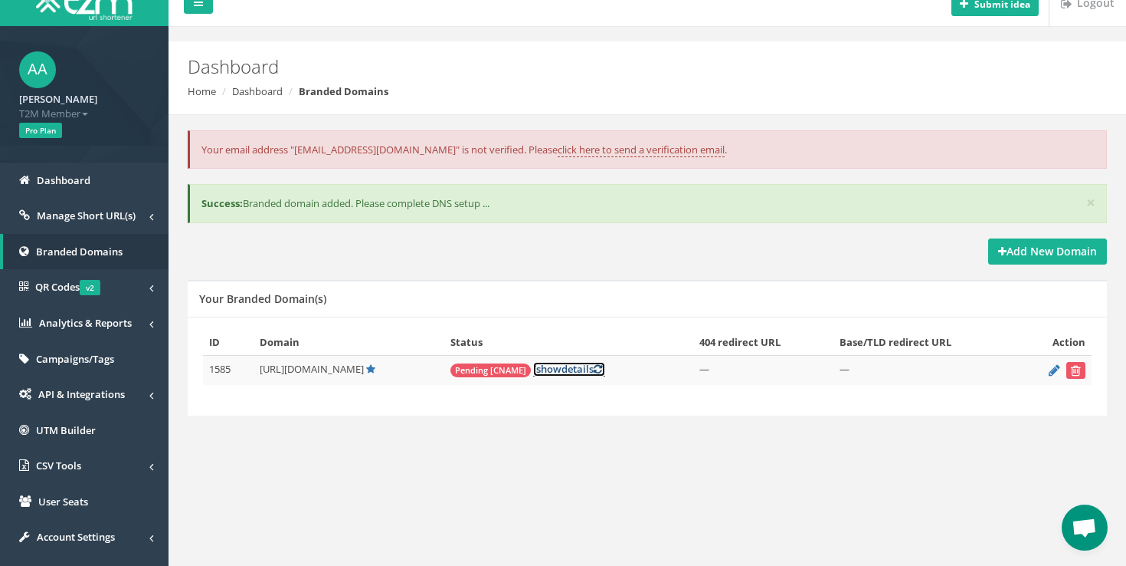
scroll to position [0, 0]
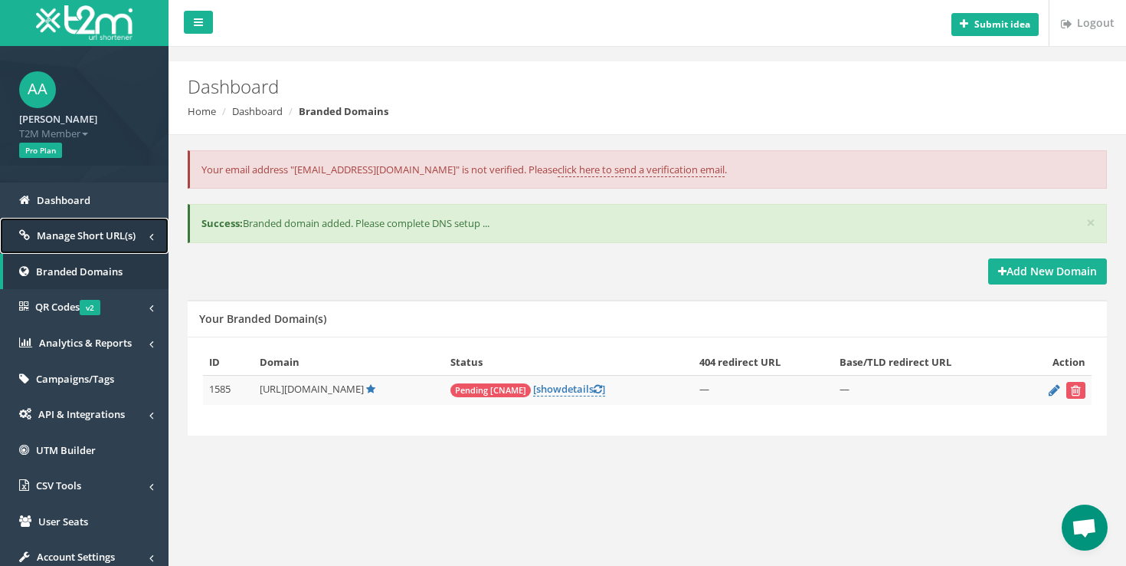
click at [84, 242] on link "Manage Short URL(s)" at bounding box center [84, 236] width 169 height 36
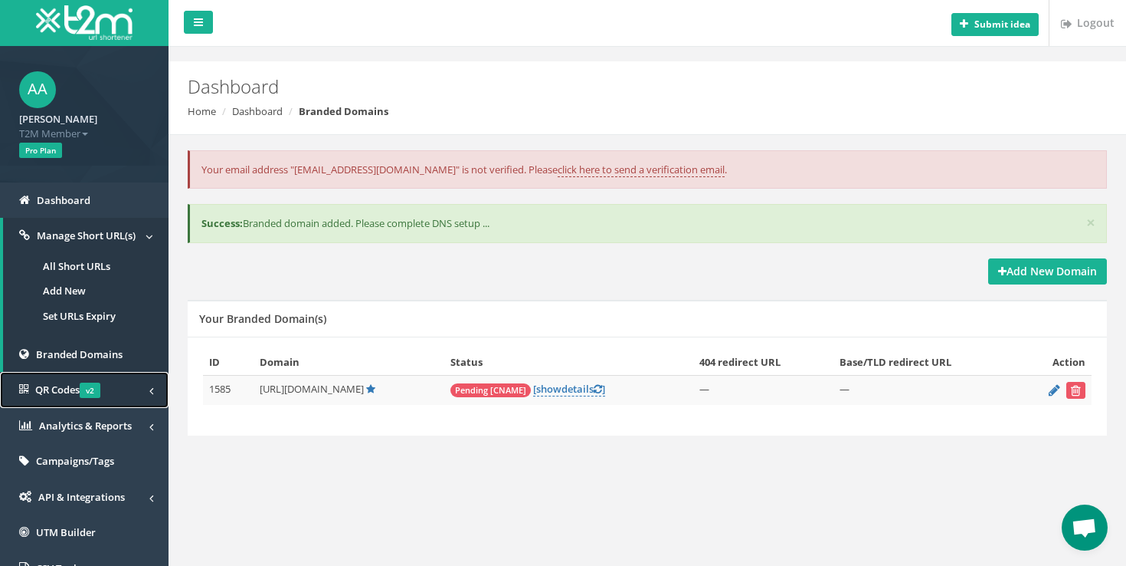
click at [71, 396] on link "QR Codes v2" at bounding box center [84, 390] width 169 height 36
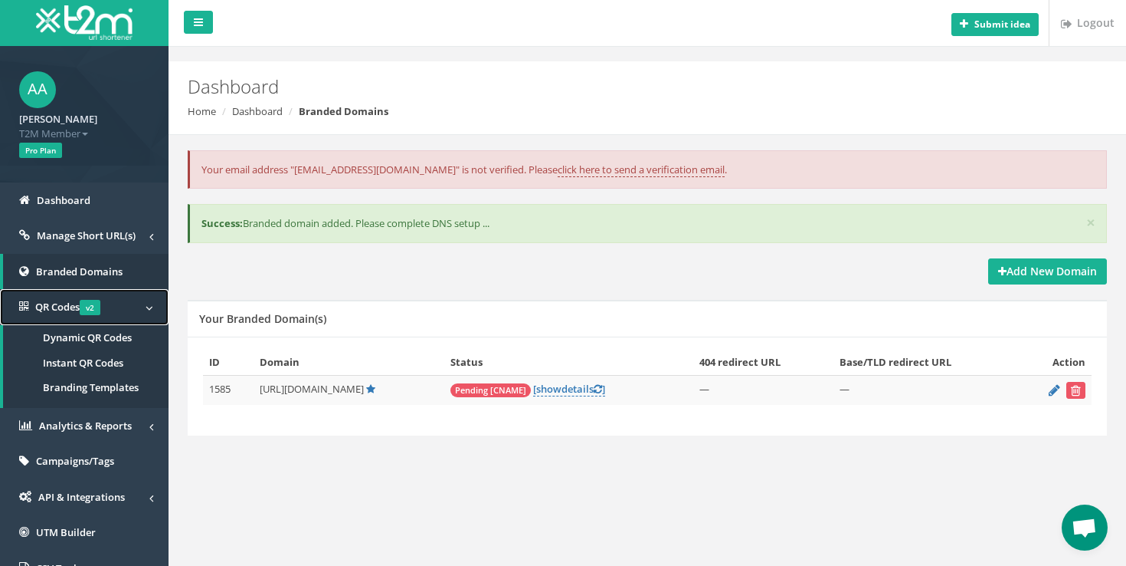
click at [63, 310] on span "QR Codes v2" at bounding box center [67, 307] width 65 height 14
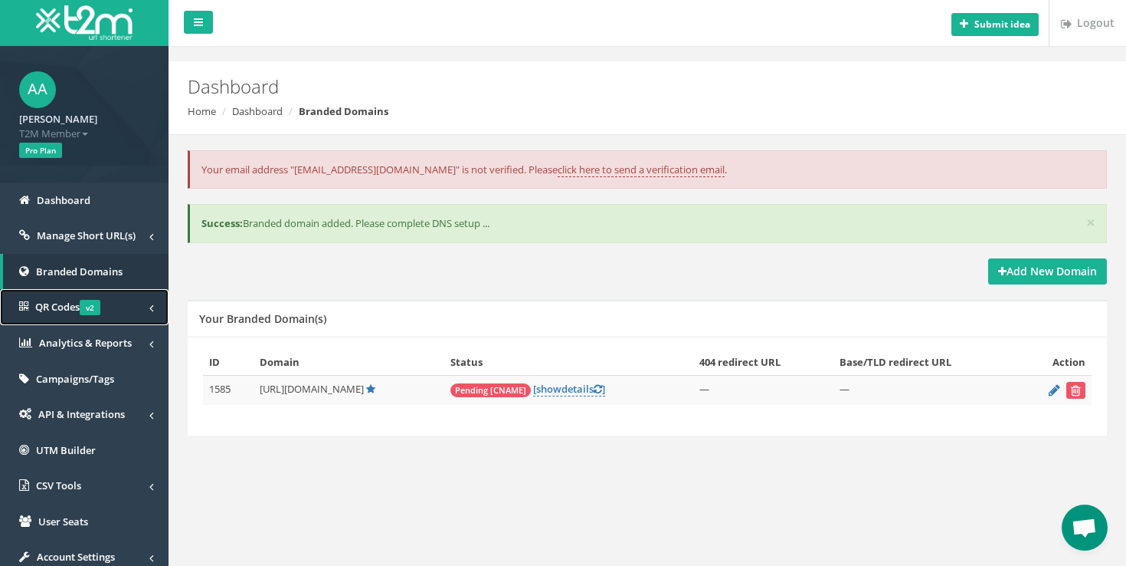
click at [61, 313] on span "QR Codes v2" at bounding box center [67, 307] width 65 height 14
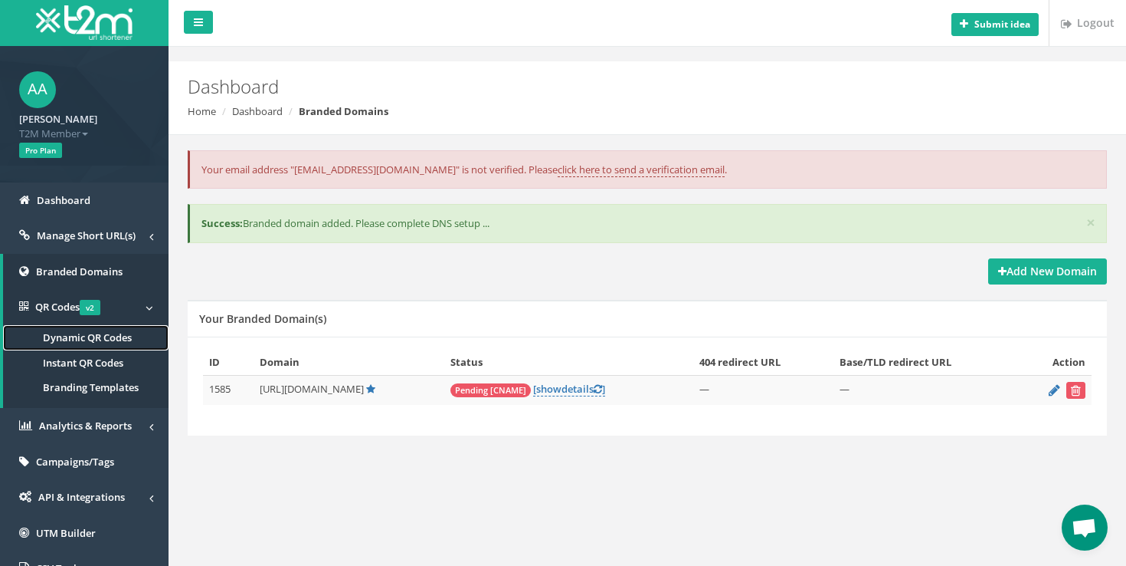
click at [61, 342] on span "Dynamic QR Codes" at bounding box center [87, 337] width 89 height 14
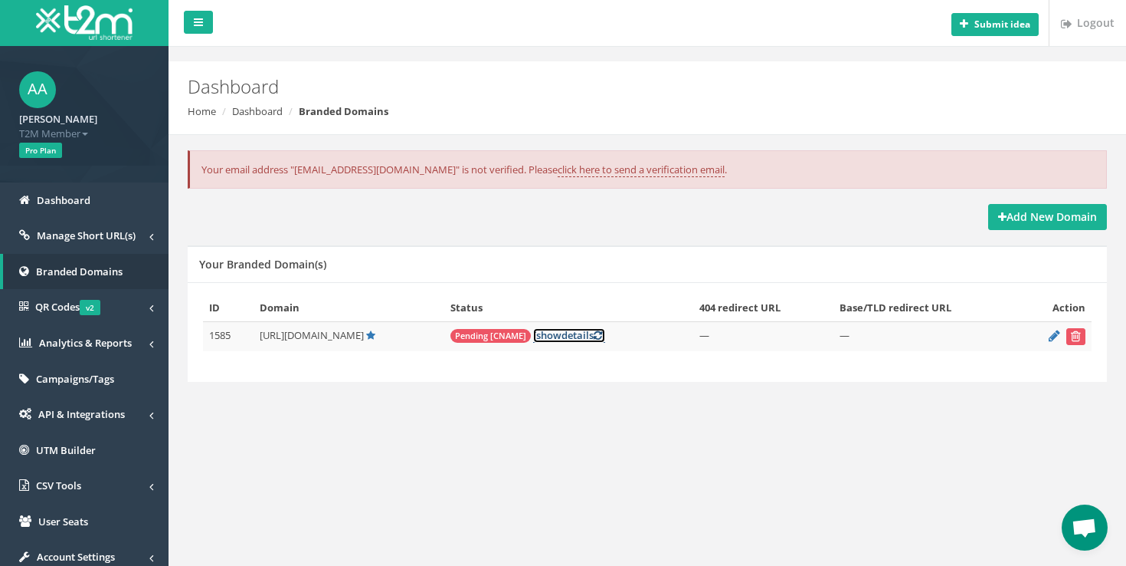
click at [605, 334] on link "[ show details ]" at bounding box center [569, 335] width 72 height 15
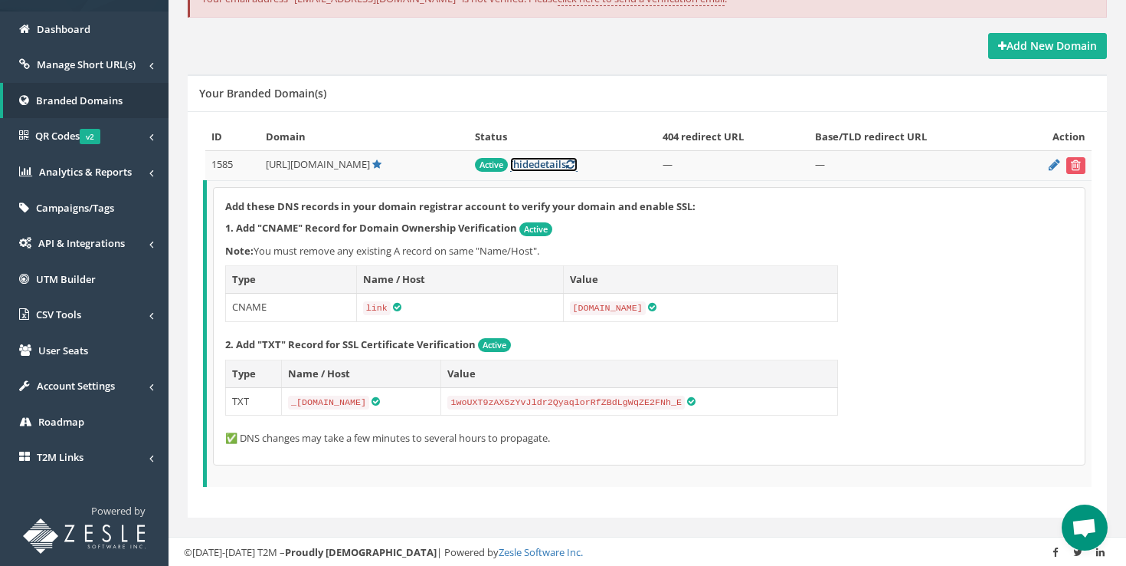
scroll to position [128, 0]
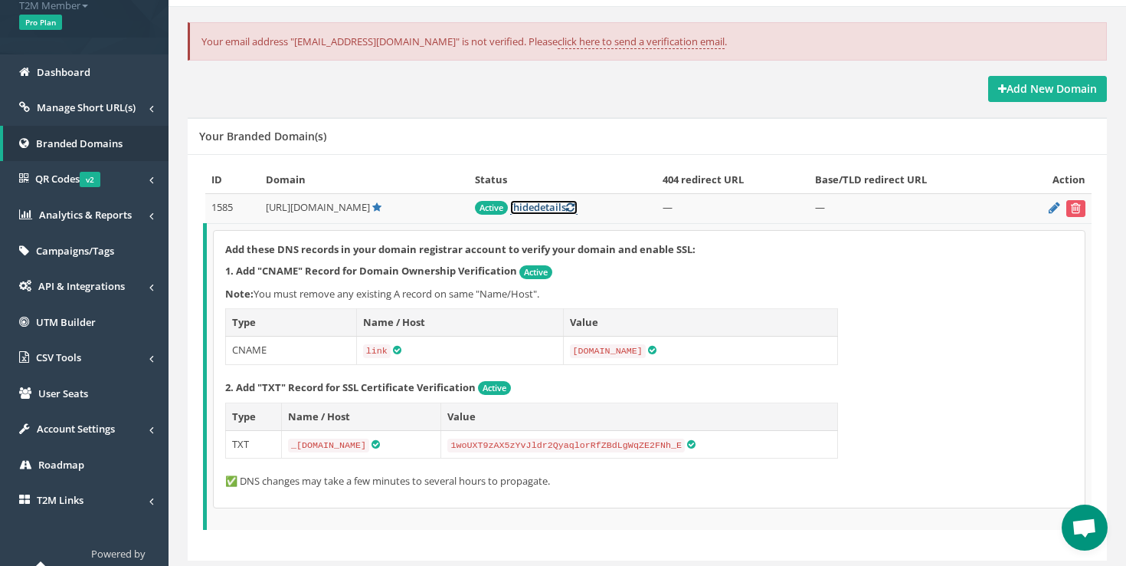
click at [534, 202] on span "hide" at bounding box center [523, 207] width 21 height 14
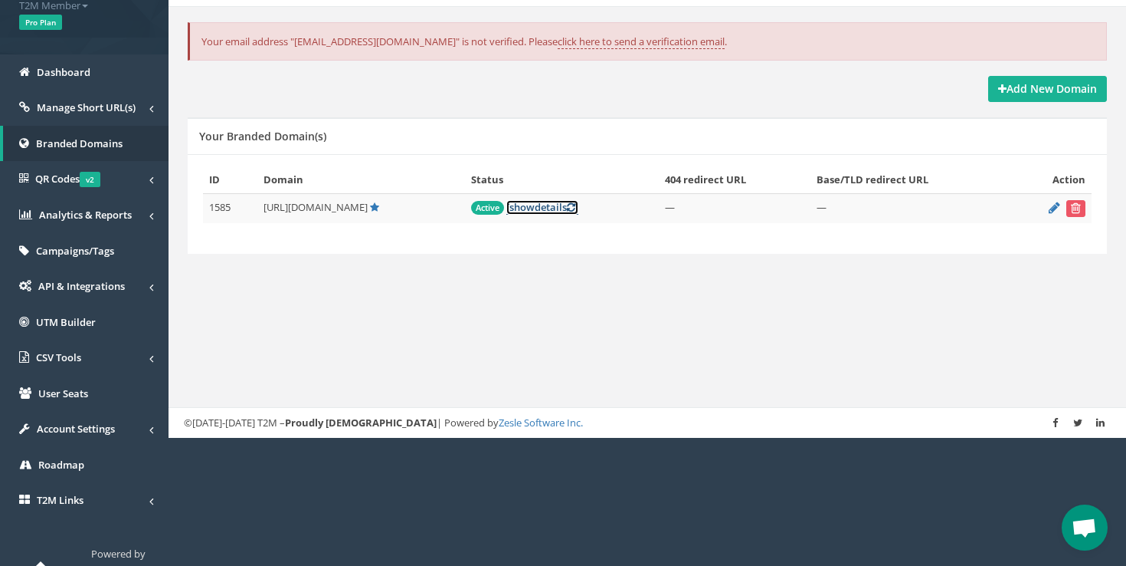
click at [535, 208] on span "show" at bounding box center [522, 207] width 25 height 14
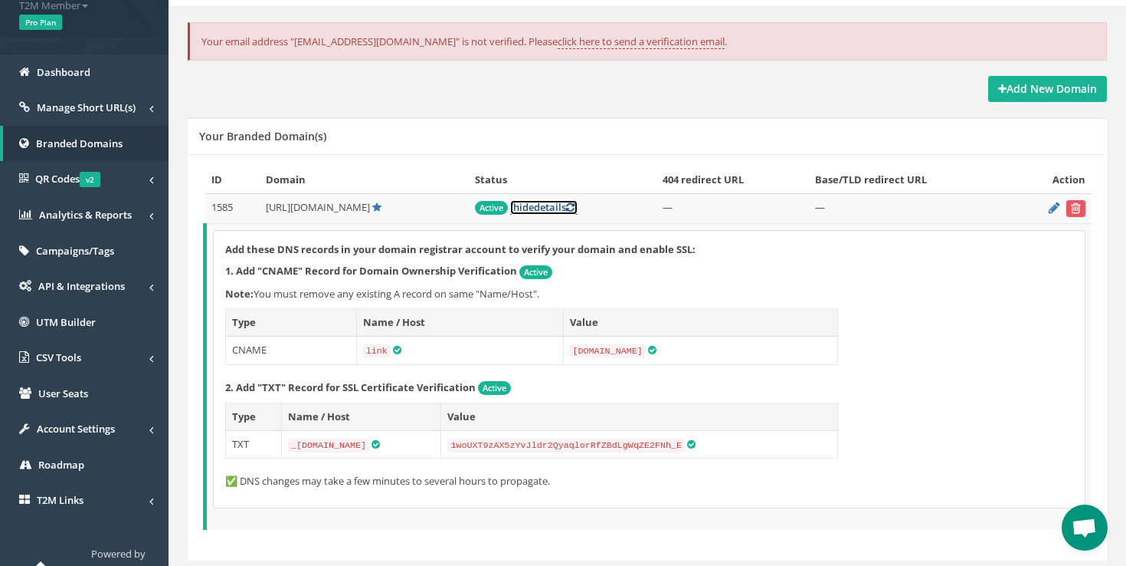
click at [534, 208] on span "hide" at bounding box center [523, 207] width 21 height 14
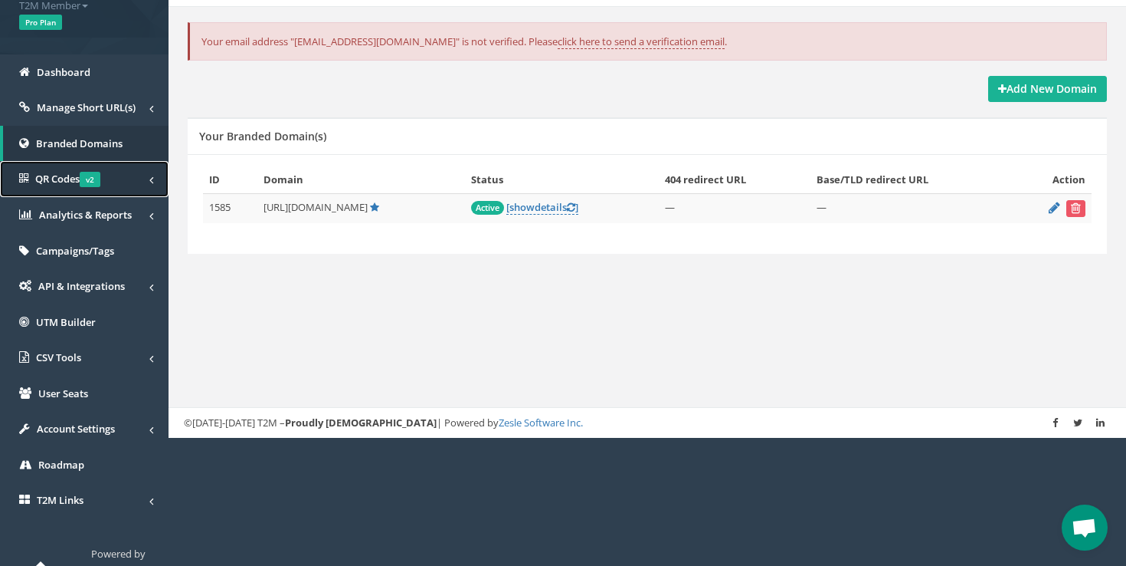
click at [117, 182] on link "QR Codes v2" at bounding box center [84, 179] width 169 height 36
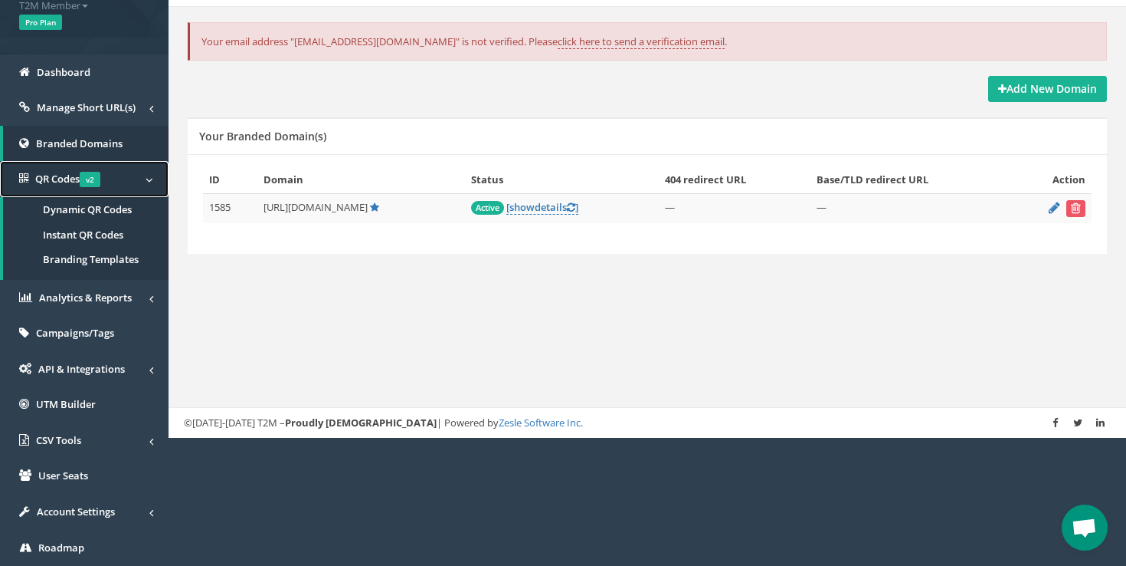
click at [117, 182] on link "QR Codes v2" at bounding box center [84, 179] width 169 height 36
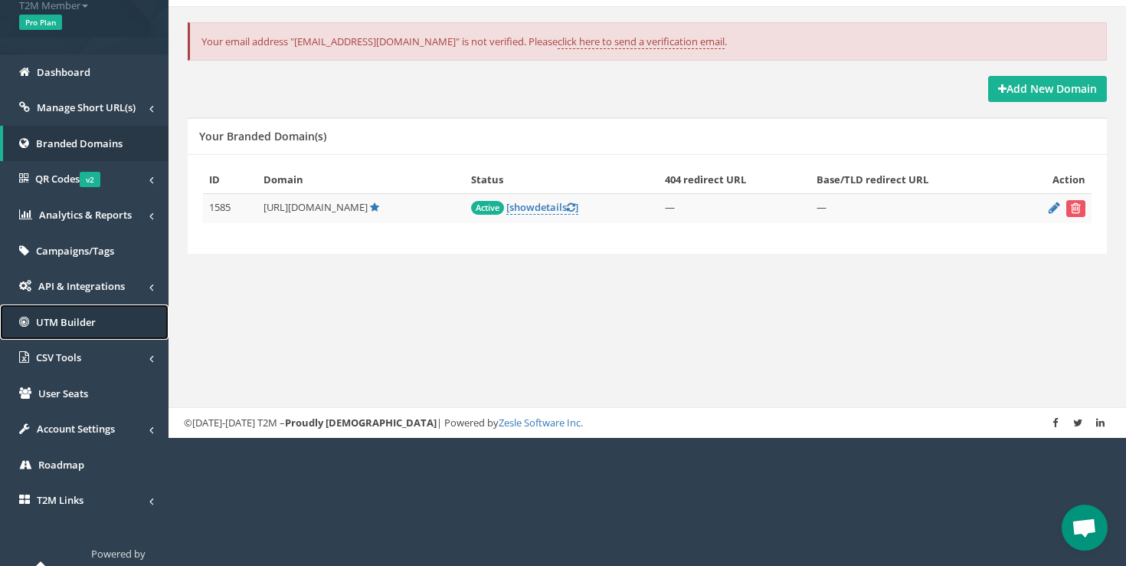
click at [97, 318] on link "UTM Builder" at bounding box center [84, 322] width 169 height 36
